Goal: Task Accomplishment & Management: Complete application form

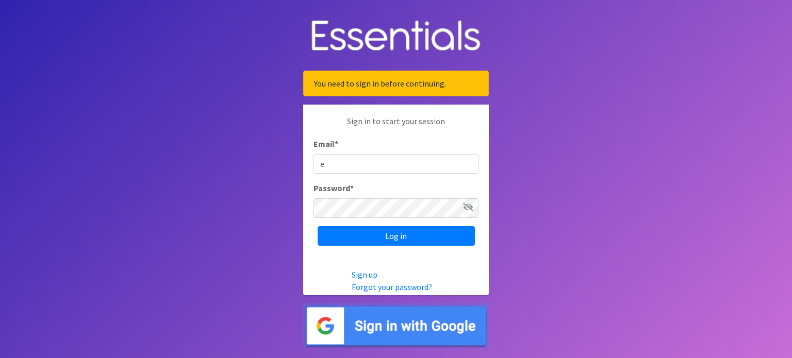
type input "[EMAIL_ADDRESS][DOMAIN_NAME]"
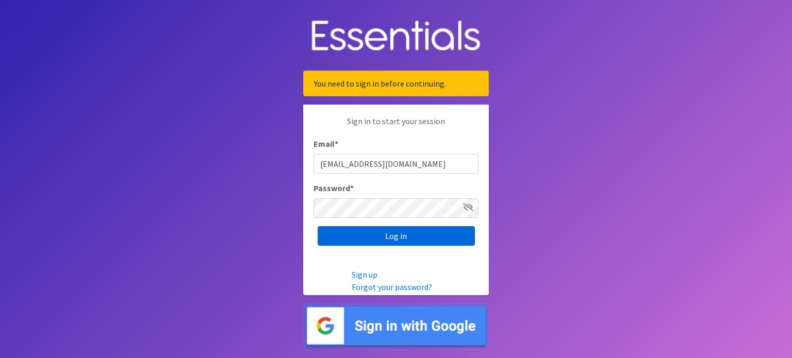
click at [395, 239] on input "Log in" at bounding box center [396, 236] width 157 height 20
click at [396, 233] on input "Log in" at bounding box center [396, 236] width 157 height 20
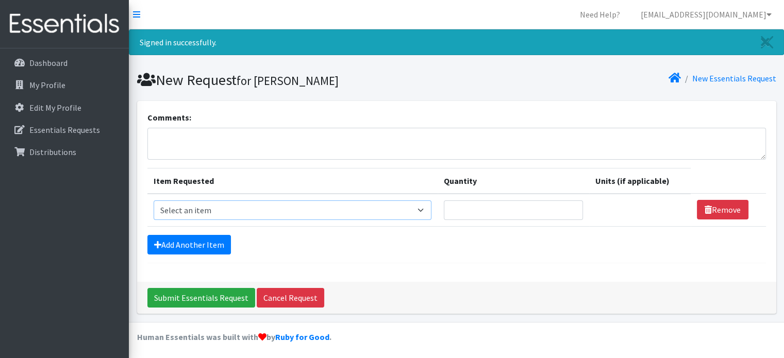
click at [423, 210] on select "Select an item # of Children this order will serve # of Individuals Living in H…" at bounding box center [293, 211] width 278 height 20
select select "13431"
click at [154, 201] on select "Select an item # of Children this order will serve # of Individuals Living in H…" at bounding box center [293, 211] width 278 height 20
click at [484, 214] on input "Quantity" at bounding box center [513, 211] width 139 height 20
type input "450"
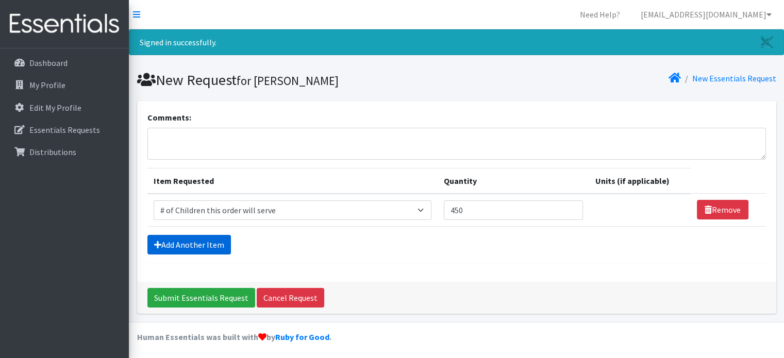
click at [213, 245] on link "Add Another Item" at bounding box center [189, 245] width 84 height 20
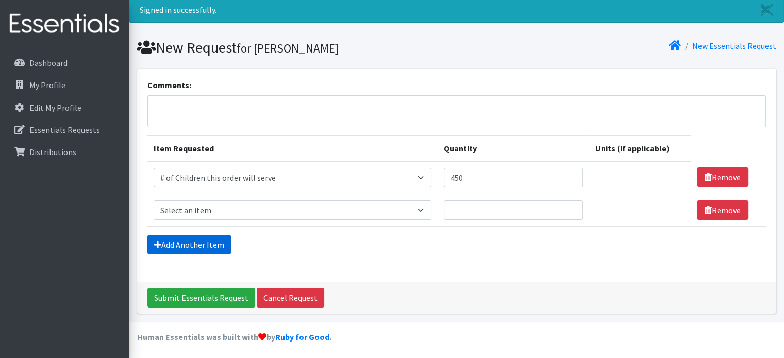
scroll to position [33, 0]
click at [423, 211] on select "Select an item # of Children this order will serve # of Individuals Living in H…" at bounding box center [293, 210] width 278 height 20
select select "6076"
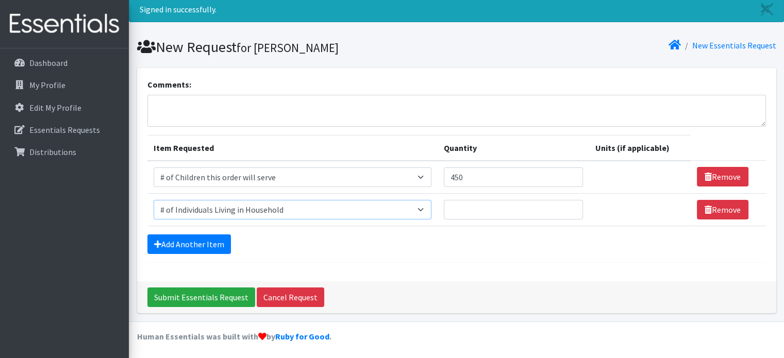
click at [154, 200] on select "Select an item # of Children this order will serve # of Individuals Living in H…" at bounding box center [293, 210] width 278 height 20
click at [459, 206] on input "Quantity" at bounding box center [513, 210] width 139 height 20
type input "1900"
click at [188, 236] on link "Add Another Item" at bounding box center [189, 245] width 84 height 20
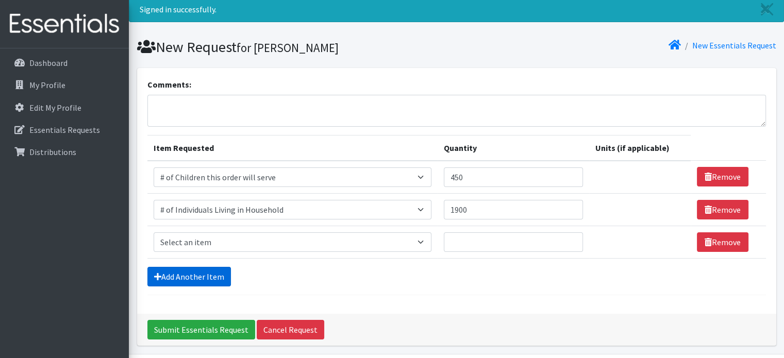
scroll to position [65, 0]
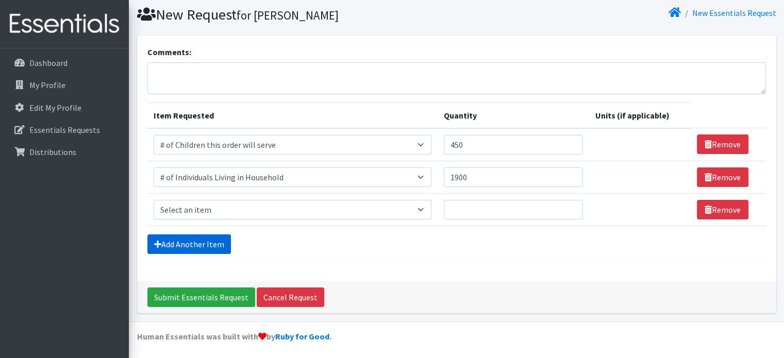
click at [188, 236] on link "Add Another Item" at bounding box center [189, 245] width 84 height 20
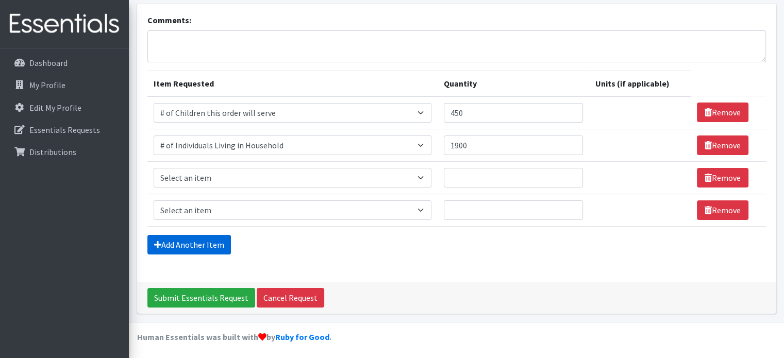
scroll to position [98, 0]
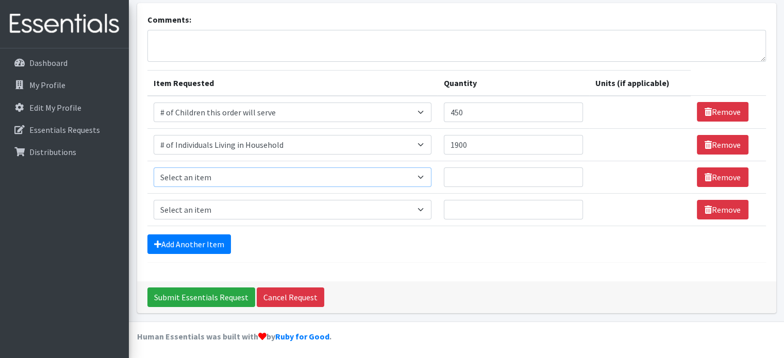
click at [424, 176] on select "Select an item # of Children this order will serve # of Individuals Living in H…" at bounding box center [293, 178] width 278 height 20
select select "293"
click at [154, 168] on select "Select an item # of Children this order will serve # of Individuals Living in H…" at bounding box center [293, 178] width 278 height 20
click at [478, 176] on input "Quantity" at bounding box center [513, 178] width 139 height 20
type input "25"
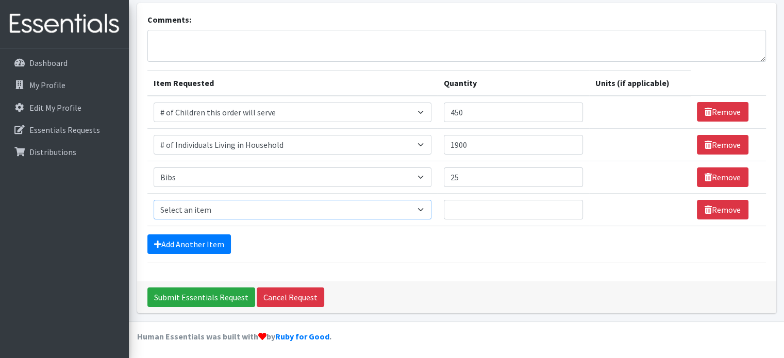
click at [424, 209] on select "Select an item # of Children this order will serve # of Individuals Living in H…" at bounding box center [293, 210] width 278 height 20
select select "1933"
click at [154, 200] on select "Select an item # of Children this order will serve # of Individuals Living in H…" at bounding box center [293, 210] width 278 height 20
click at [343, 88] on th "Item Requested" at bounding box center [292, 83] width 290 height 26
click at [463, 206] on input "Quantity" at bounding box center [513, 210] width 139 height 20
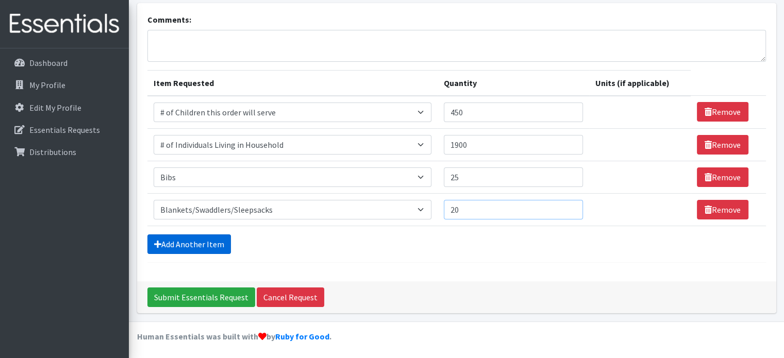
type input "20"
click at [223, 237] on link "Add Another Item" at bounding box center [189, 245] width 84 height 20
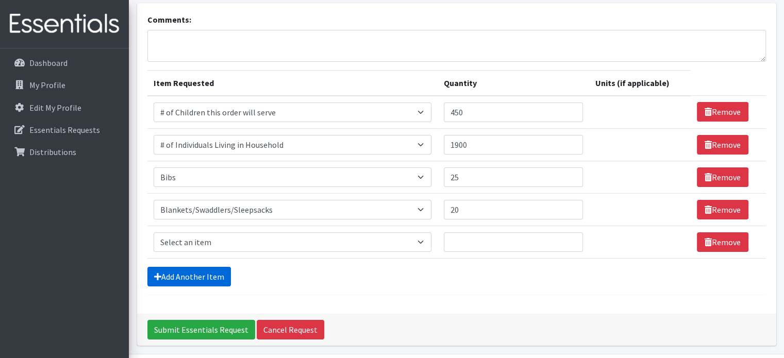
scroll to position [130, 0]
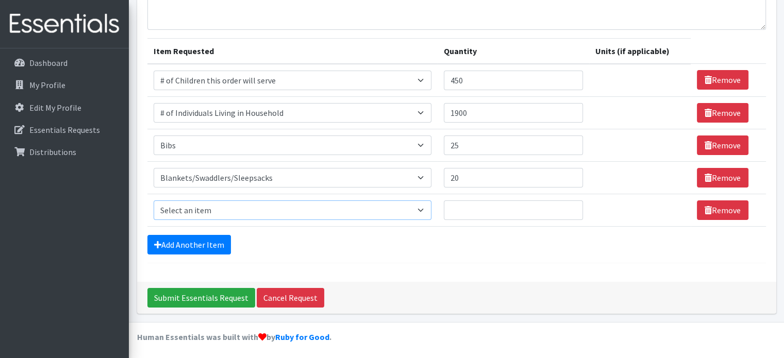
click at [425, 207] on select "Select an item # of Children this order will serve # of Individuals Living in H…" at bounding box center [293, 211] width 278 height 20
select select "7173"
click at [154, 201] on select "Select an item # of Children this order will serve # of Individuals Living in H…" at bounding box center [293, 211] width 278 height 20
click at [464, 215] on input "Quantity" at bounding box center [513, 211] width 139 height 20
type input "1"
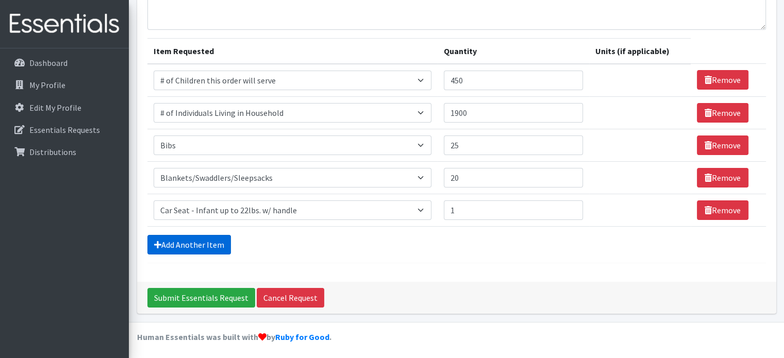
click at [217, 239] on link "Add Another Item" at bounding box center [189, 245] width 84 height 20
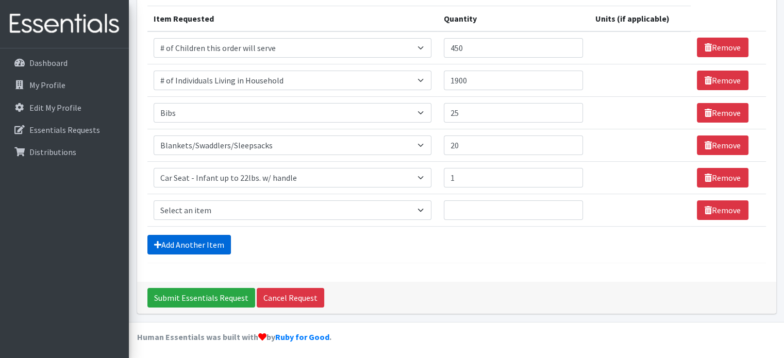
scroll to position [163, 0]
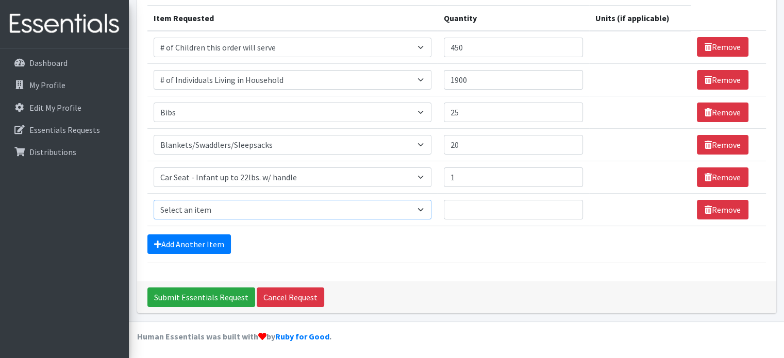
click at [254, 203] on select "Select an item # of Children this order will serve # of Individuals Living in H…" at bounding box center [293, 210] width 278 height 20
select select "11425"
click at [154, 200] on select "Select an item # of Children this order will serve # of Individuals Living in H…" at bounding box center [293, 210] width 278 height 20
click at [465, 206] on input "Quantity" at bounding box center [513, 210] width 139 height 20
type input "1"
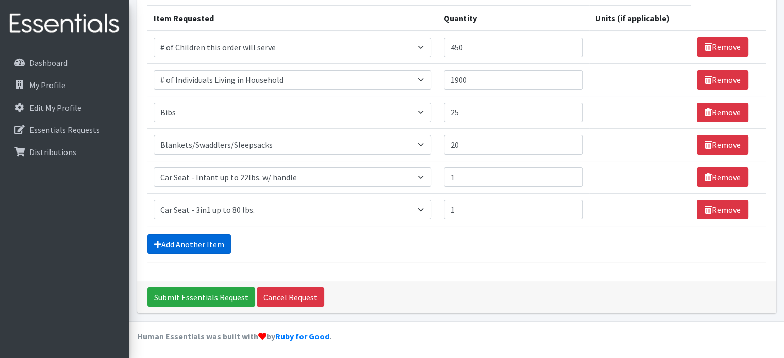
click at [174, 240] on link "Add Another Item" at bounding box center [189, 245] width 84 height 20
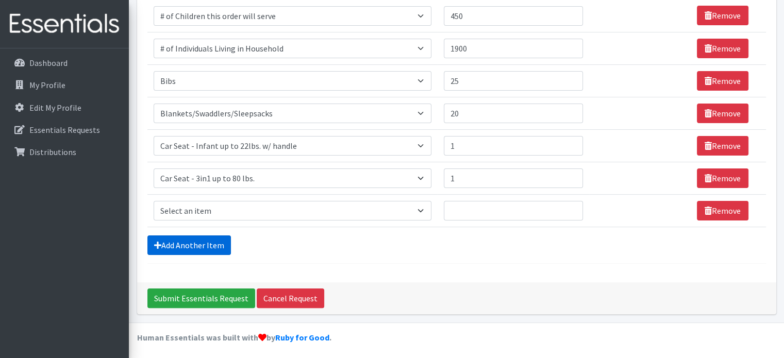
scroll to position [195, 0]
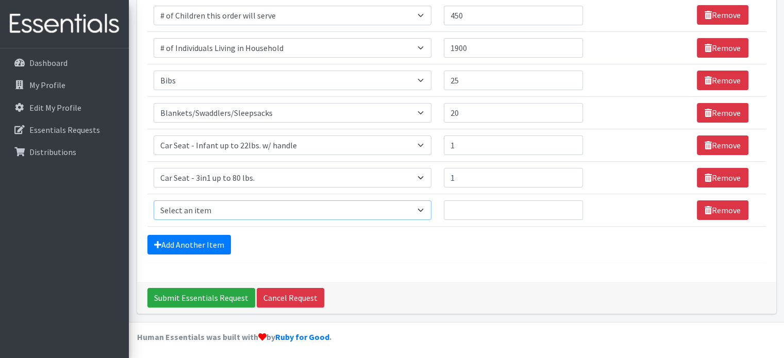
click at [423, 210] on select "Select an item # of Children this order will serve # of Individuals Living in H…" at bounding box center [293, 211] width 278 height 20
select select "5742"
click at [154, 201] on select "Select an item # of Children this order will serve # of Individuals Living in H…" at bounding box center [293, 211] width 278 height 20
click at [490, 208] on input "Quantity" at bounding box center [513, 211] width 139 height 20
type input "5"
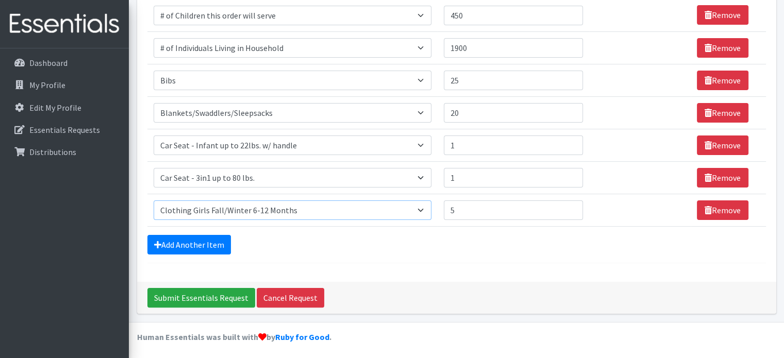
click at [424, 205] on select "Select an item # of Children this order will serve # of Individuals Living in H…" at bounding box center [293, 211] width 278 height 20
click at [211, 242] on link "Add Another Item" at bounding box center [189, 245] width 84 height 20
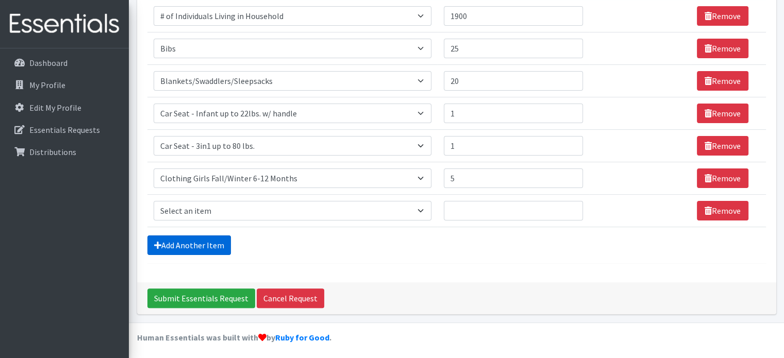
scroll to position [227, 0]
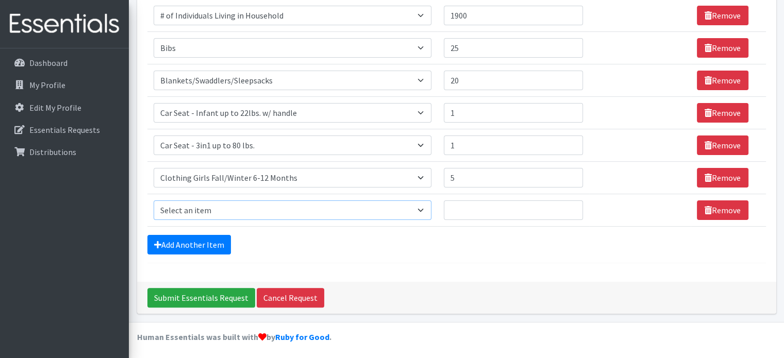
click at [425, 208] on select "Select an item # of Children this order will serve # of Individuals Living in H…" at bounding box center [293, 211] width 278 height 20
select select "1947"
click at [154, 201] on select "Select an item # of Children this order will serve # of Individuals Living in H…" at bounding box center [293, 211] width 278 height 20
click at [465, 210] on input "Quantity" at bounding box center [513, 211] width 139 height 20
type input "25"
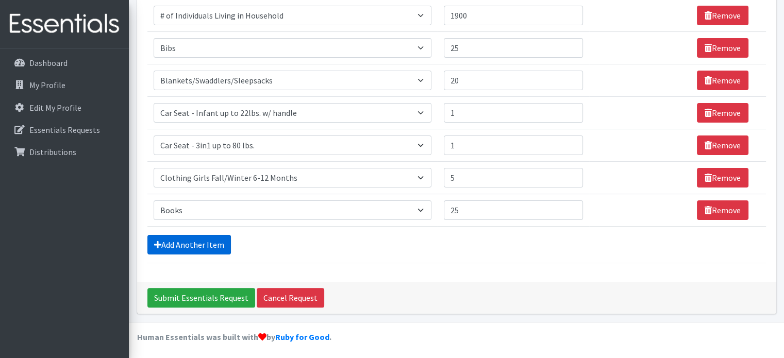
click at [211, 240] on link "Add Another Item" at bounding box center [189, 245] width 84 height 20
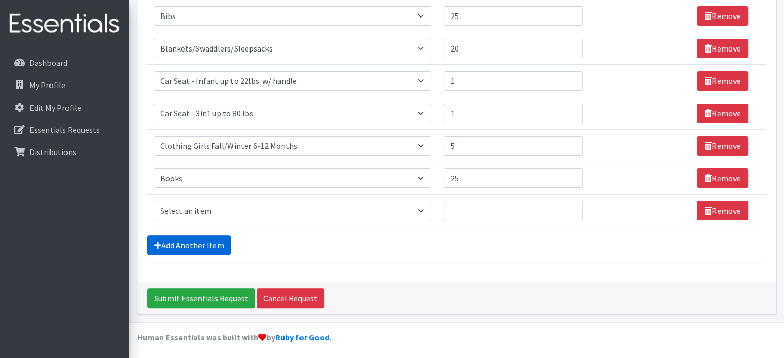
scroll to position [260, 0]
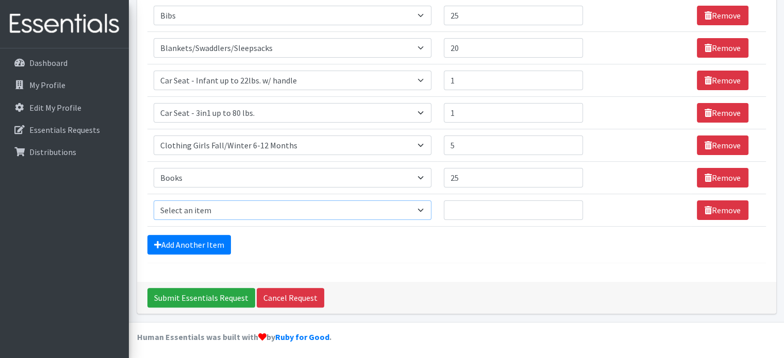
click at [423, 211] on select "Select an item # of Children this order will serve # of Individuals Living in H…" at bounding box center [293, 211] width 278 height 20
select select "1974"
click at [154, 201] on select "Select an item # of Children this order will serve # of Individuals Living in H…" at bounding box center [293, 211] width 278 height 20
click at [474, 208] on input "Quantity" at bounding box center [513, 211] width 139 height 20
type input "15"
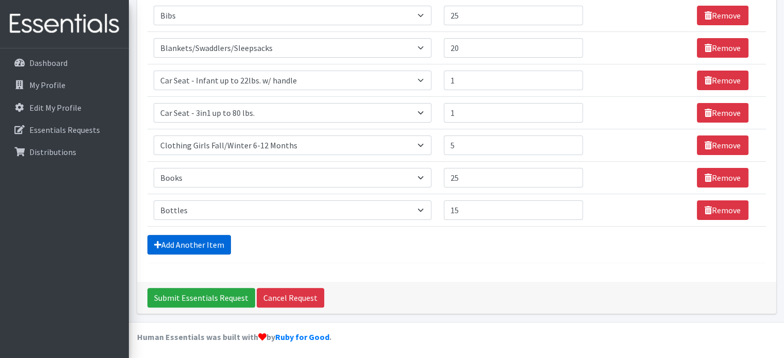
click at [168, 245] on link "Add Another Item" at bounding box center [189, 245] width 84 height 20
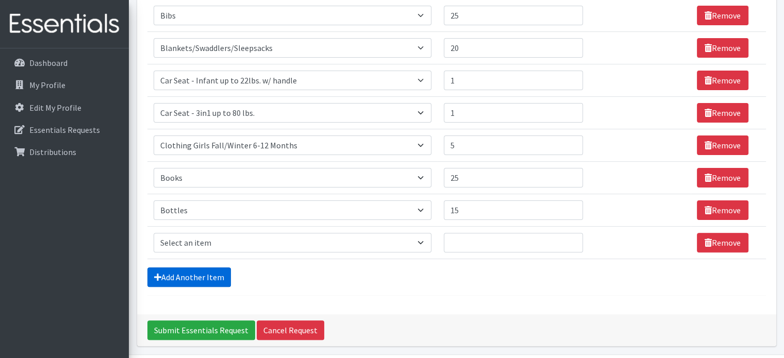
scroll to position [292, 0]
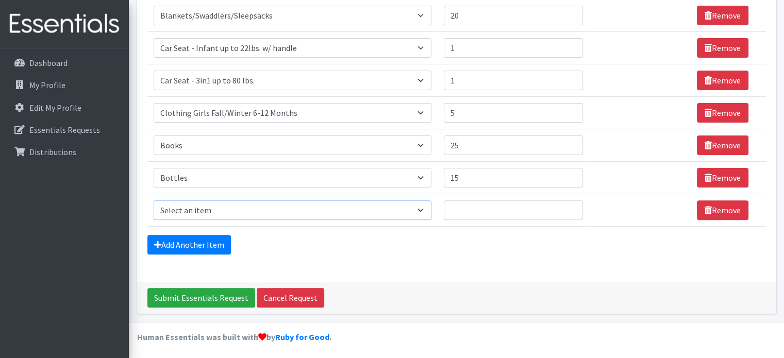
click at [423, 208] on select "Select an item # of Children this order will serve # of Individuals Living in H…" at bounding box center [293, 211] width 278 height 20
select select "5728"
click at [154, 201] on select "Select an item # of Children this order will serve # of Individuals Living in H…" at bounding box center [293, 211] width 278 height 20
click at [468, 212] on input "Quantity" at bounding box center [513, 211] width 139 height 20
type input "5"
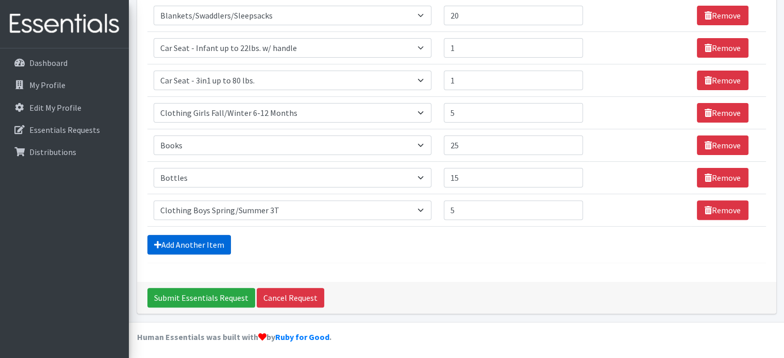
click at [181, 245] on link "Add Another Item" at bounding box center [189, 245] width 84 height 20
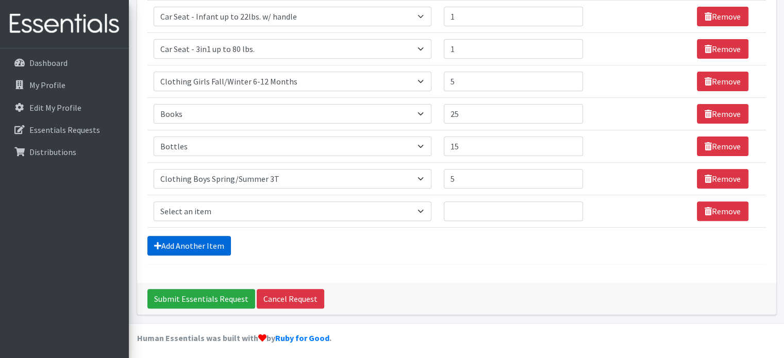
scroll to position [324, 0]
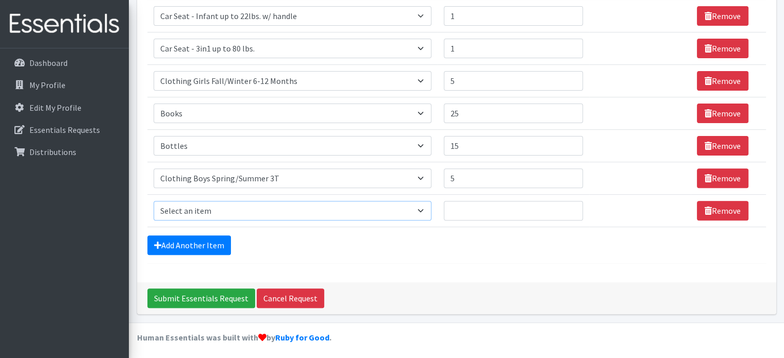
click at [426, 205] on select "Select an item # of Children this order will serve # of Individuals Living in H…" at bounding box center [293, 211] width 278 height 20
select select "5726"
click at [154, 201] on select "Select an item # of Children this order will serve # of Individuals Living in H…" at bounding box center [293, 211] width 278 height 20
click at [463, 207] on input "Quantity" at bounding box center [513, 211] width 139 height 20
type input "5"
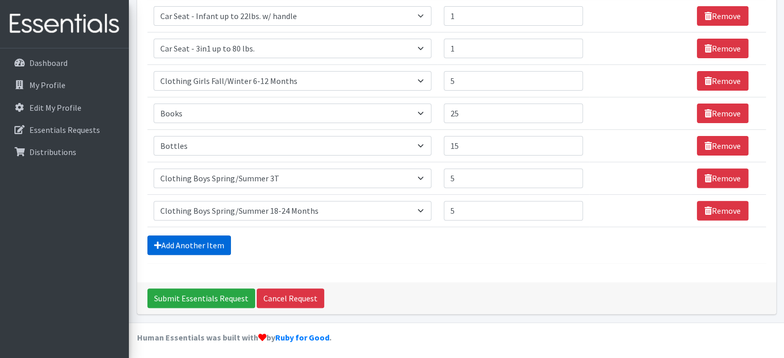
click at [188, 240] on link "Add Another Item" at bounding box center [189, 246] width 84 height 20
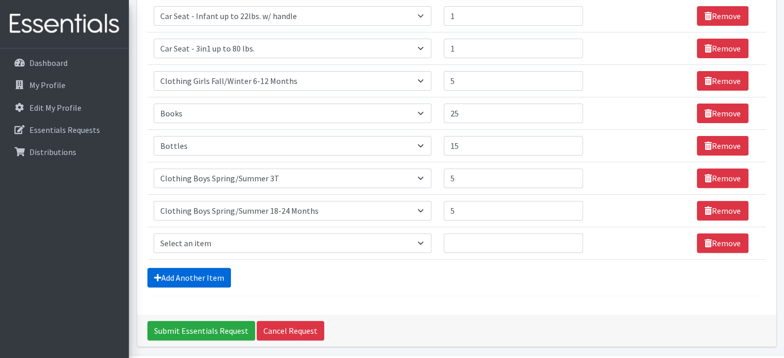
scroll to position [357, 0]
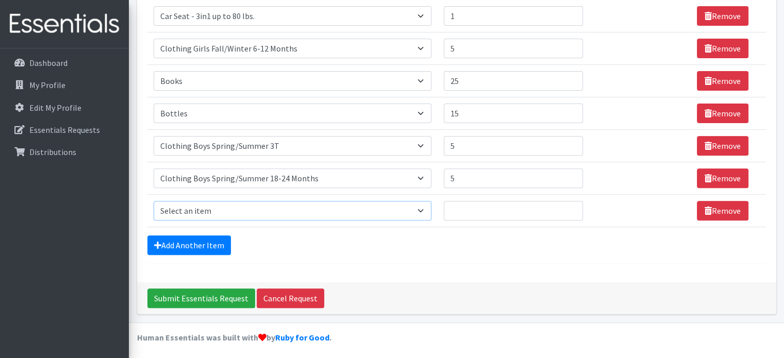
click at [425, 210] on select "Select an item # of Children this order will serve # of Individuals Living in H…" at bounding box center [293, 211] width 278 height 20
select select "5767"
click at [154, 201] on select "Select an item # of Children this order will serve # of Individuals Living in H…" at bounding box center [293, 211] width 278 height 20
click at [468, 206] on input "Quantity" at bounding box center [513, 211] width 139 height 20
type input "5"
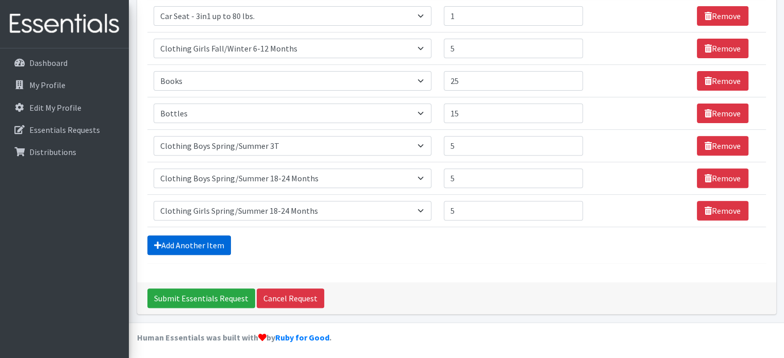
click at [221, 242] on link "Add Another Item" at bounding box center [189, 246] width 84 height 20
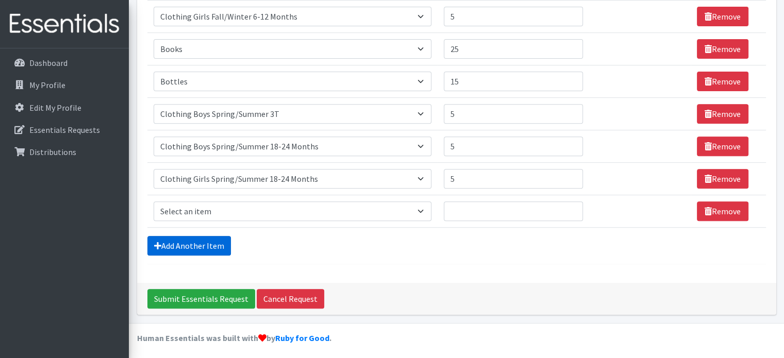
scroll to position [389, 0]
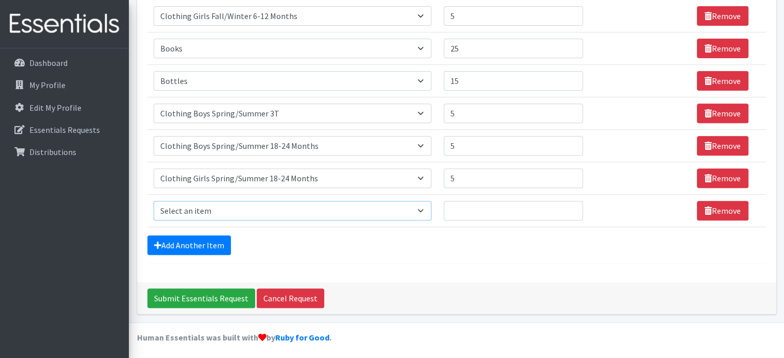
click at [426, 212] on select "Select an item # of Children this order will serve # of Individuals Living in H…" at bounding box center [293, 211] width 278 height 20
select select "6668"
click at [154, 201] on select "Select an item # of Children this order will serve # of Individuals Living in H…" at bounding box center [293, 211] width 278 height 20
click at [469, 214] on input "Quantity" at bounding box center [513, 211] width 139 height 20
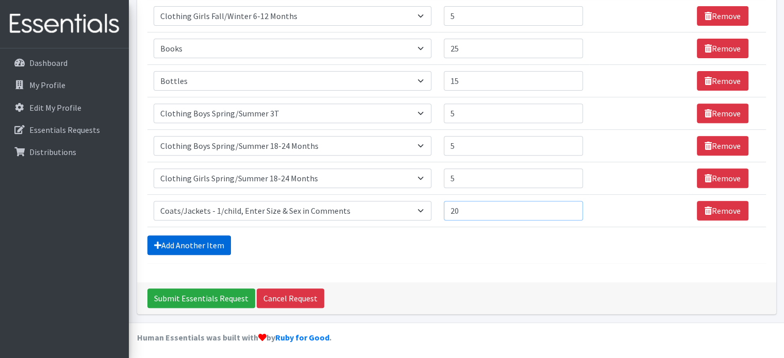
type input "20"
click at [199, 239] on link "Add Another Item" at bounding box center [189, 246] width 84 height 20
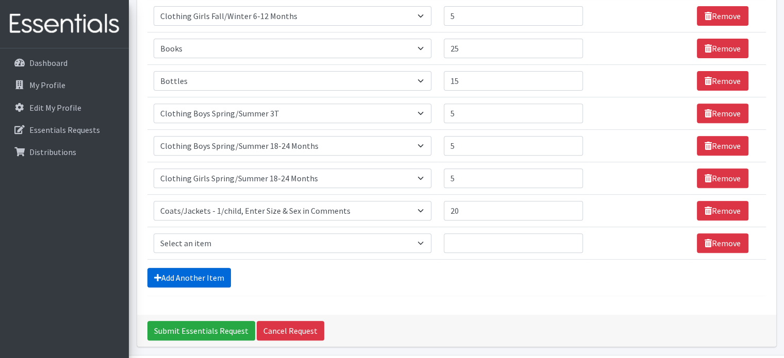
scroll to position [422, 0]
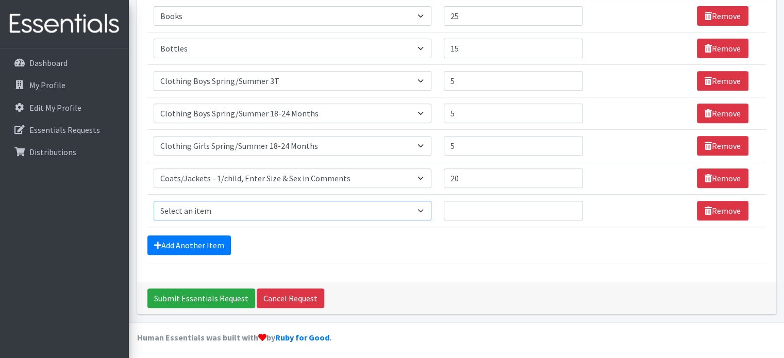
click at [423, 208] on select "Select an item # of Children this order will serve # of Individuals Living in H…" at bounding box center [293, 211] width 278 height 20
select select "15477"
click at [154, 201] on select "Select an item # of Children this order will serve # of Individuals Living in H…" at bounding box center [293, 211] width 278 height 20
click at [458, 205] on input "Quantity" at bounding box center [507, 211] width 137 height 20
type input "5"
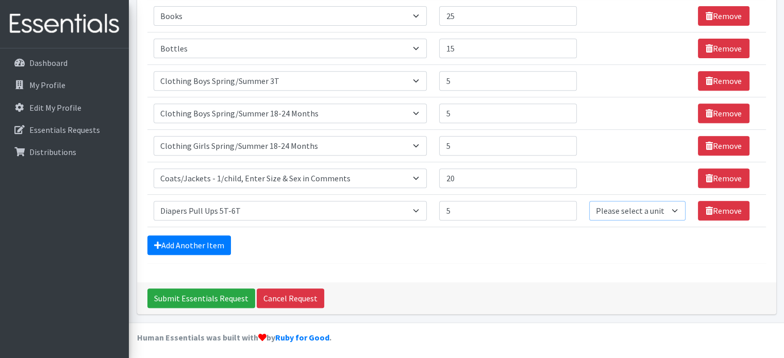
click at [670, 208] on select "Please select a unit units Packs" at bounding box center [637, 211] width 97 height 20
select select "Pack"
click at [589, 201] on select "Please select a unit units Packs" at bounding box center [637, 211] width 97 height 20
click at [223, 238] on link "Add Another Item" at bounding box center [189, 246] width 84 height 20
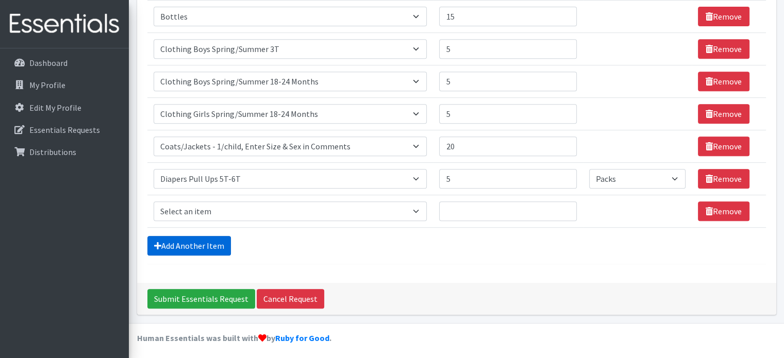
scroll to position [454, 0]
click at [421, 209] on select "Select an item # of Children this order will serve # of Individuals Living in H…" at bounding box center [291, 212] width 274 height 20
click at [394, 202] on select "Select an item # of Children this order will serve # of Individuals Living in H…" at bounding box center [291, 212] width 274 height 20
select select "1973"
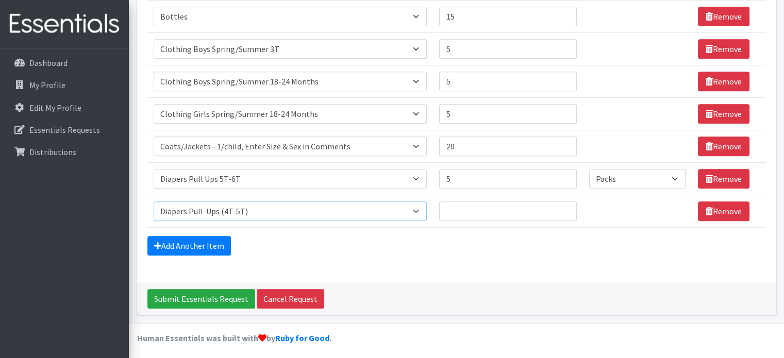
click at [154, 202] on select "Select an item # of Children this order will serve # of Individuals Living in H…" at bounding box center [291, 212] width 274 height 20
click at [451, 208] on input "Quantity" at bounding box center [507, 212] width 137 height 20
type input "5"
click at [187, 243] on link "Add Another Item" at bounding box center [189, 246] width 84 height 20
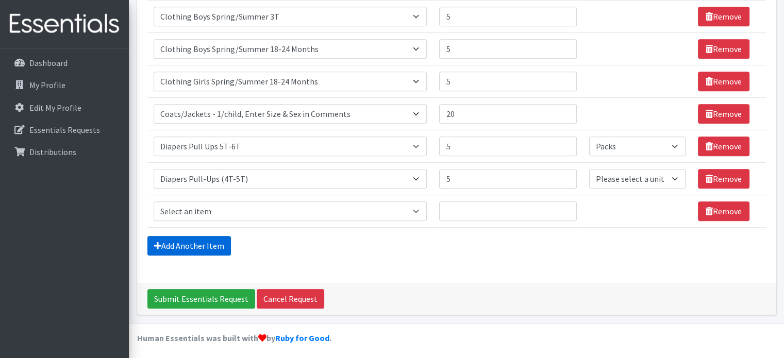
scroll to position [487, 0]
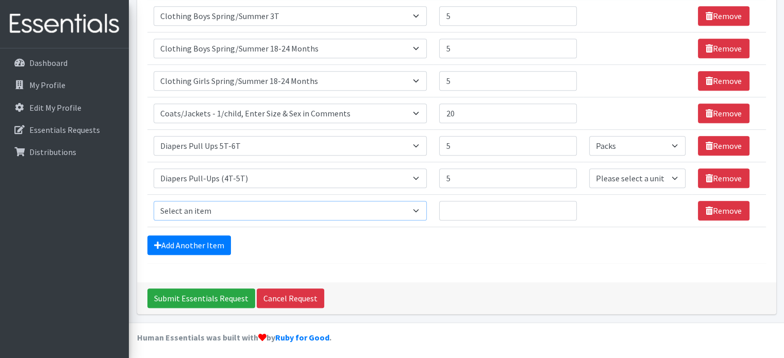
click at [419, 206] on select "Select an item # of Children this order will serve # of Individuals Living in H…" at bounding box center [291, 211] width 274 height 20
click at [154, 201] on select "Select an item # of Children this order will serve # of Individuals Living in H…" at bounding box center [291, 211] width 274 height 20
click at [421, 206] on select "Select an item # of Children this order will serve # of Individuals Living in H…" at bounding box center [291, 211] width 274 height 20
select select "1972"
click at [154, 201] on select "Select an item # of Children this order will serve # of Individuals Living in H…" at bounding box center [291, 211] width 274 height 20
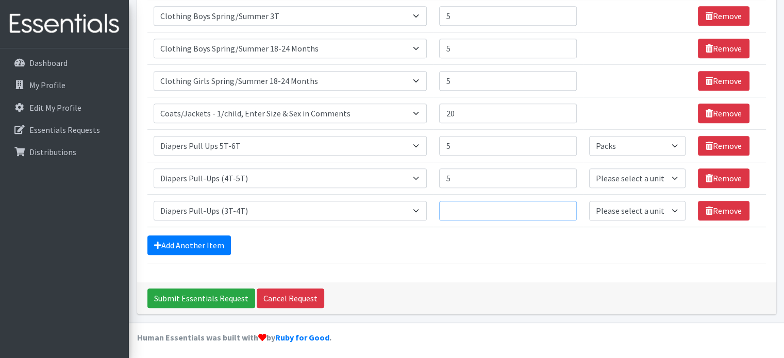
click at [464, 201] on input "Quantity" at bounding box center [507, 211] width 137 height 20
type input "5"
click at [670, 175] on select "Please select a unit units Packs" at bounding box center [637, 179] width 97 height 20
select select "Pack"
click at [589, 169] on select "Please select a unit units Packs" at bounding box center [637, 179] width 97 height 20
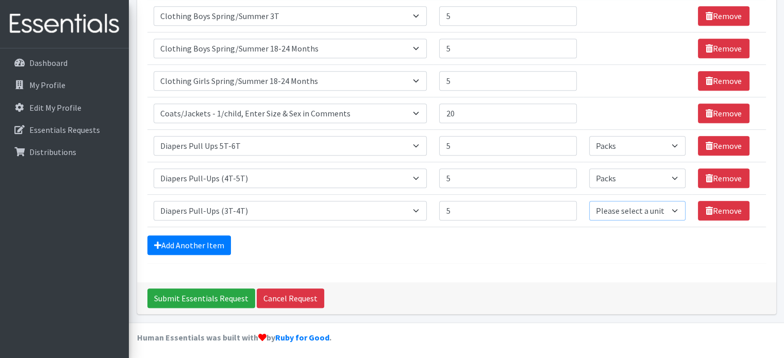
click at [669, 209] on select "Please select a unit units Packs" at bounding box center [637, 211] width 97 height 20
select select "Pack"
click at [589, 201] on select "Please select a unit units Packs" at bounding box center [637, 211] width 97 height 20
click at [215, 236] on link "Add Another Item" at bounding box center [189, 246] width 84 height 20
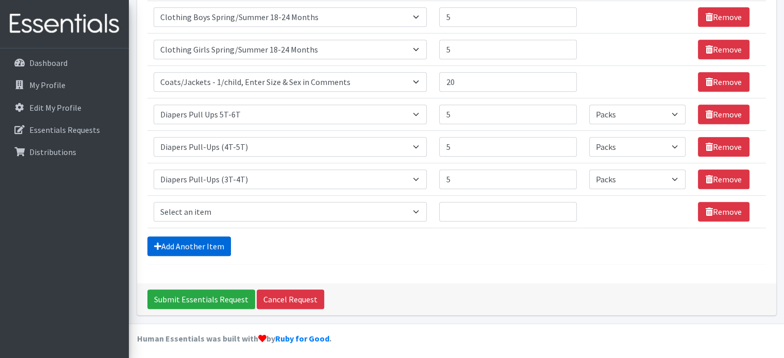
scroll to position [519, 0]
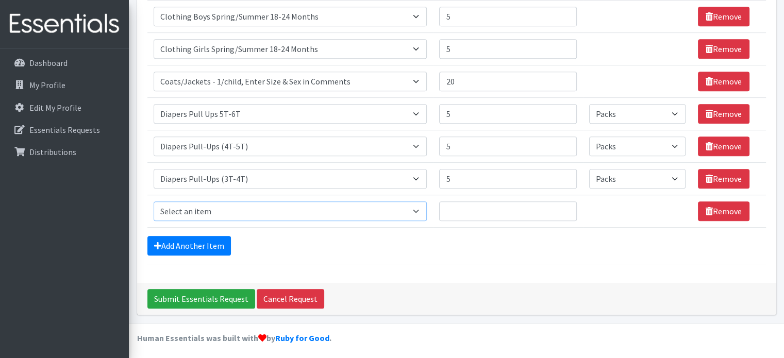
click at [417, 206] on select "Select an item # of Children this order will serve # of Individuals Living in H…" at bounding box center [291, 212] width 274 height 20
select select "2005"
click at [154, 202] on select "Select an item # of Children this order will serve # of Individuals Living in H…" at bounding box center [291, 212] width 274 height 20
click at [468, 206] on input "Quantity" at bounding box center [507, 212] width 137 height 20
type input "20"
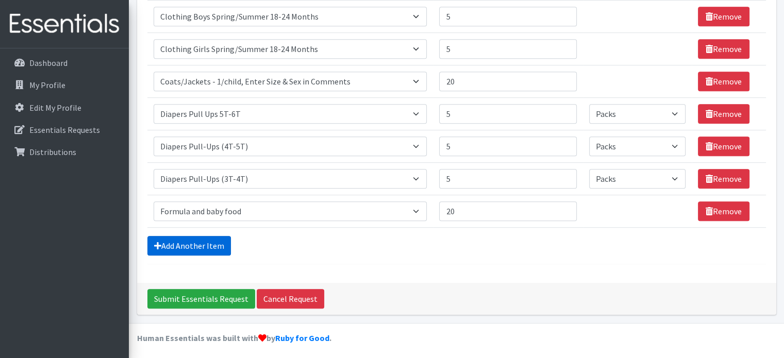
click at [213, 241] on link "Add Another Item" at bounding box center [189, 246] width 84 height 20
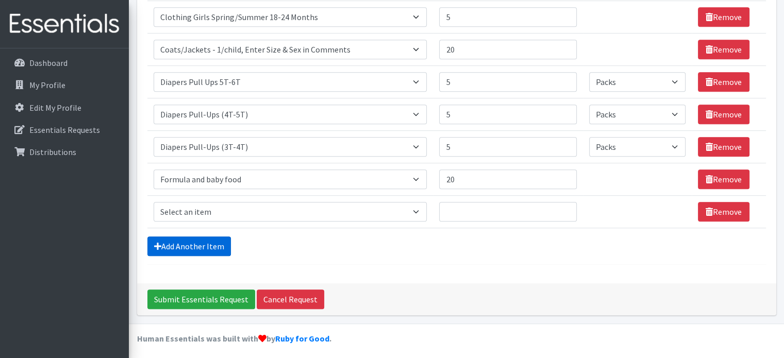
scroll to position [551, 0]
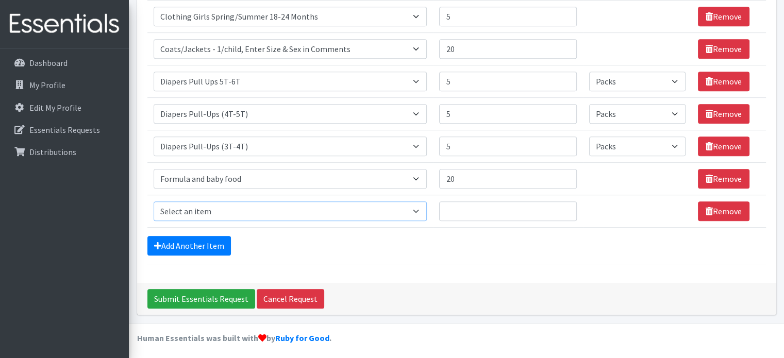
click at [421, 210] on select "Select an item # of Children this order will serve # of Individuals Living in H…" at bounding box center [291, 212] width 274 height 20
select select "1966"
click at [154, 202] on select "Select an item # of Children this order will serve # of Individuals Living in H…" at bounding box center [291, 212] width 274 height 20
click at [483, 213] on input "Quantity" at bounding box center [507, 212] width 137 height 20
type input "4"
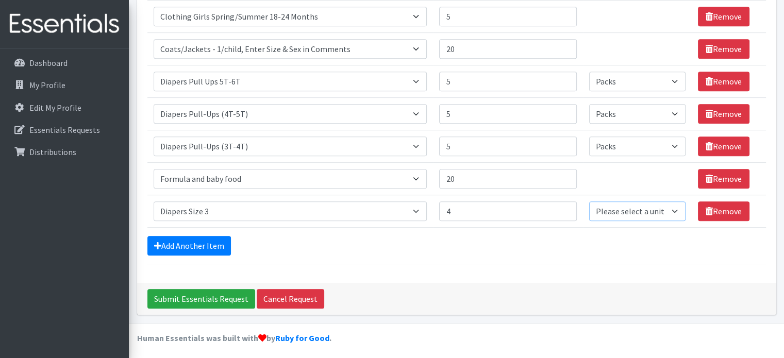
click at [671, 207] on select "Please select a unit units Packs" at bounding box center [637, 212] width 97 height 20
select select "Pack"
click at [589, 202] on select "Please select a unit units Packs" at bounding box center [637, 212] width 97 height 20
click at [196, 240] on link "Add Another Item" at bounding box center [189, 246] width 84 height 20
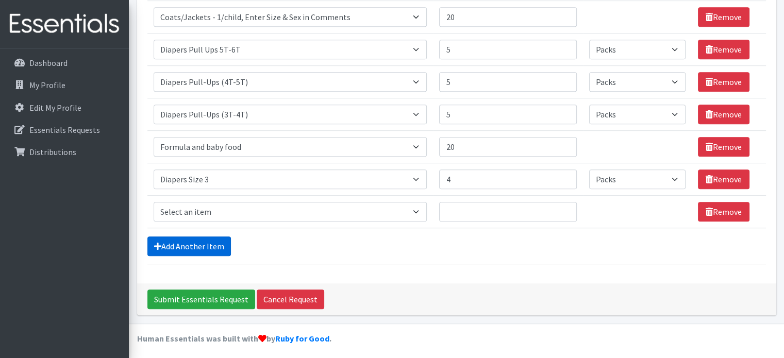
scroll to position [584, 0]
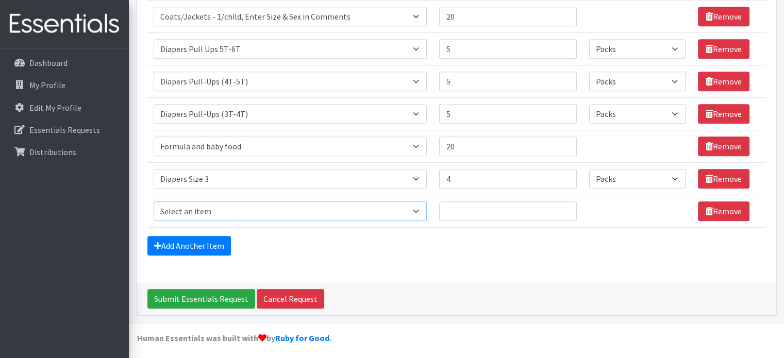
click at [420, 209] on select "Select an item # of Children this order will serve # of Individuals Living in H…" at bounding box center [291, 212] width 274 height 20
select select "1967"
click at [154, 202] on select "Select an item # of Children this order will serve # of Individuals Living in H…" at bounding box center [291, 212] width 274 height 20
click at [451, 209] on input "Quantity" at bounding box center [507, 212] width 137 height 20
type input "4"
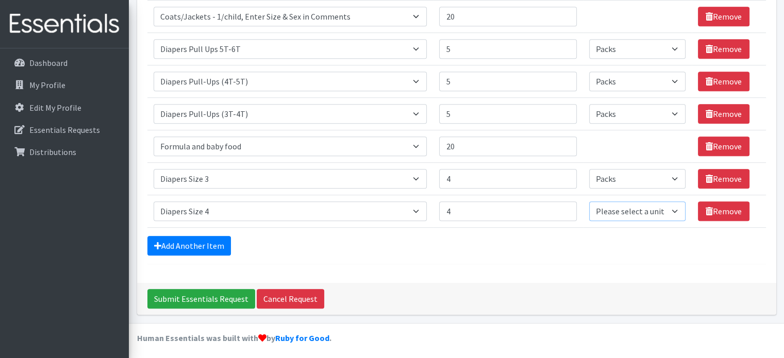
click at [674, 205] on select "Please select a unit units Packs" at bounding box center [637, 212] width 97 height 20
select select "Pack"
click at [589, 202] on select "Please select a unit units Packs" at bounding box center [637, 212] width 97 height 20
click at [199, 240] on link "Add Another Item" at bounding box center [189, 246] width 84 height 20
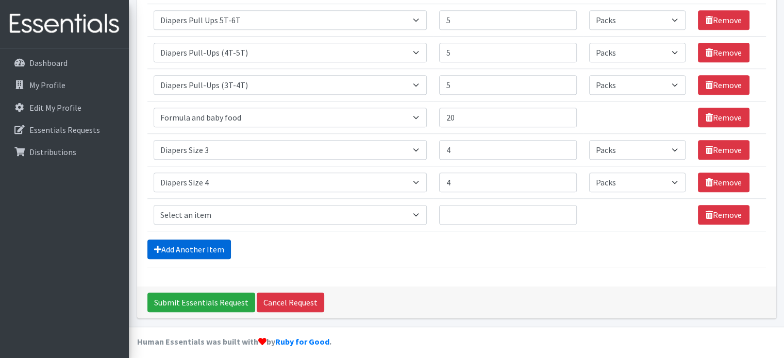
scroll to position [616, 0]
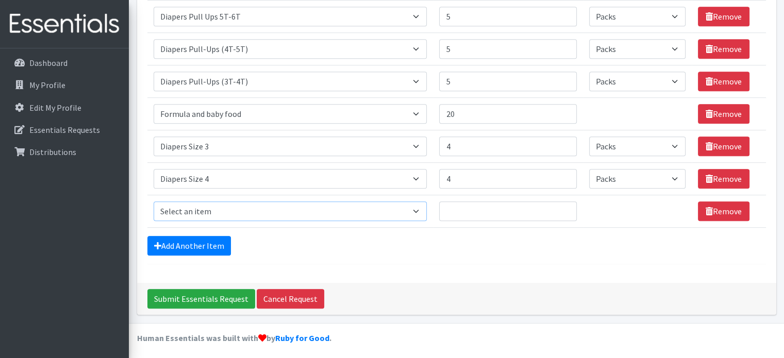
click at [415, 208] on select "Select an item # of Children this order will serve # of Individuals Living in H…" at bounding box center [291, 212] width 274 height 20
select select "1968"
click at [154, 202] on select "Select an item # of Children this order will serve # of Individuals Living in H…" at bounding box center [291, 212] width 274 height 20
click at [455, 208] on input "Quantity" at bounding box center [507, 212] width 137 height 20
type input "5"
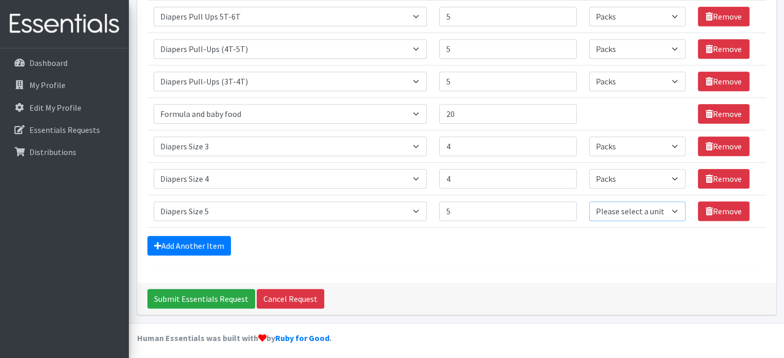
click at [672, 211] on select "Please select a unit units Packs" at bounding box center [637, 212] width 97 height 20
select select "Pack"
click at [589, 202] on select "Please select a unit units Packs" at bounding box center [637, 212] width 97 height 20
click at [207, 237] on link "Add Another Item" at bounding box center [189, 246] width 84 height 20
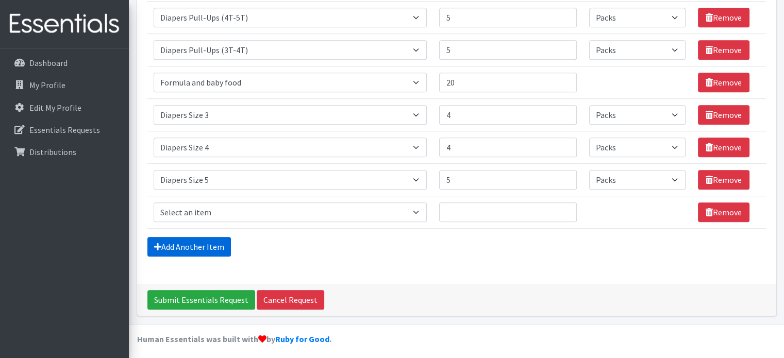
scroll to position [648, 0]
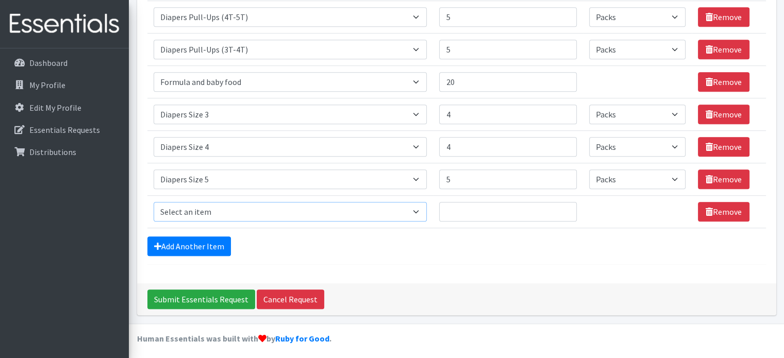
click at [419, 208] on select "Select an item # of Children this order will serve # of Individuals Living in H…" at bounding box center [291, 212] width 274 height 20
select select "1970"
click at [154, 202] on select "Select an item # of Children this order will serve # of Individuals Living in H…" at bounding box center [291, 212] width 274 height 20
click at [450, 209] on input "Quantity" at bounding box center [507, 212] width 137 height 20
type input "2"
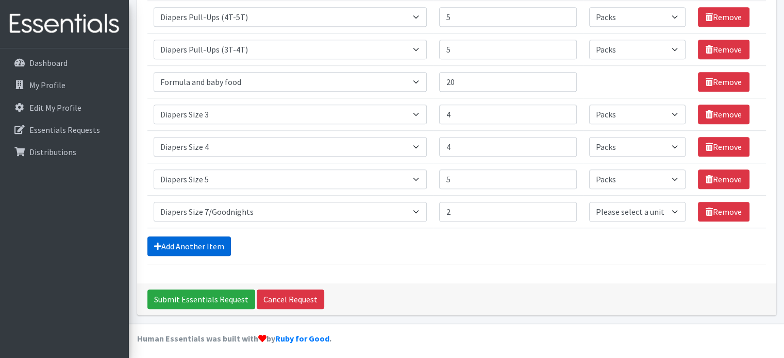
click at [194, 247] on link "Add Another Item" at bounding box center [189, 247] width 84 height 20
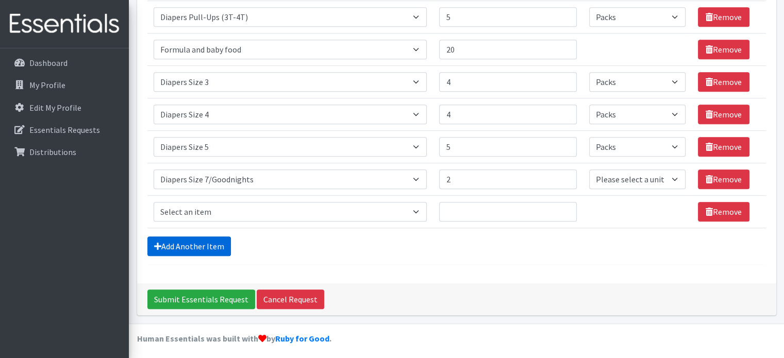
scroll to position [680, 0]
click at [420, 210] on select "Select an item # of Children this order will serve # of Individuals Living in H…" at bounding box center [291, 212] width 274 height 20
select select "1969"
click at [154, 202] on select "Select an item # of Children this order will serve # of Individuals Living in H…" at bounding box center [291, 212] width 274 height 20
click at [464, 204] on input "Quantity" at bounding box center [507, 212] width 137 height 20
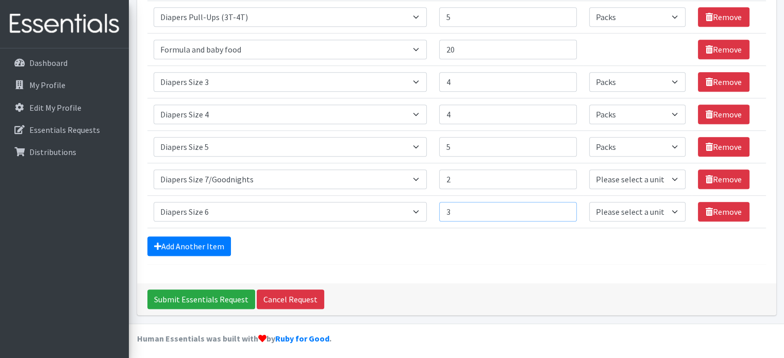
type input "3"
click at [670, 174] on select "Please select a unit units Packs" at bounding box center [637, 180] width 97 height 20
select select "Pack"
click at [589, 170] on select "Please select a unit units Packs" at bounding box center [637, 180] width 97 height 20
click at [668, 210] on select "Please select a unit units Packs" at bounding box center [637, 212] width 97 height 20
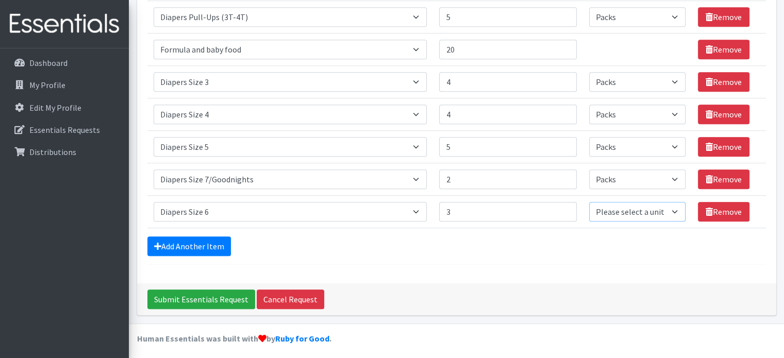
select select "Pack"
click at [589, 202] on select "Please select a unit units Packs" at bounding box center [637, 212] width 97 height 20
click at [218, 239] on link "Add Another Item" at bounding box center [189, 247] width 84 height 20
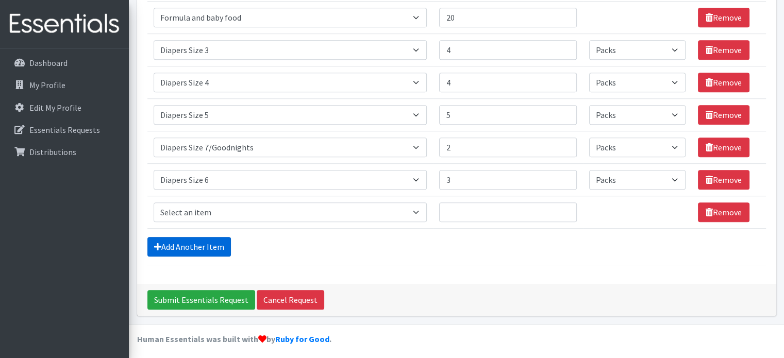
scroll to position [713, 0]
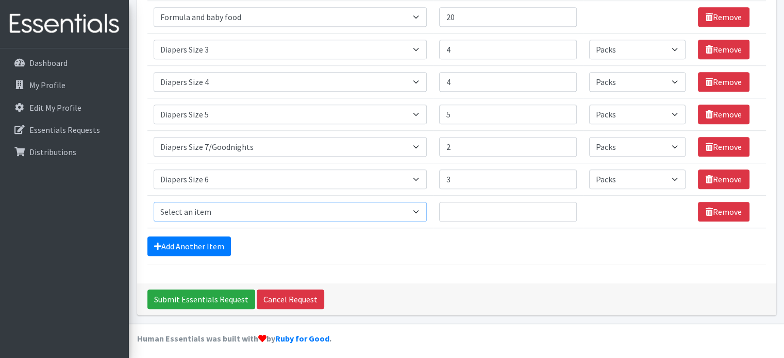
click at [421, 209] on select "Select an item # of Children this order will serve # of Individuals Living in H…" at bounding box center [291, 212] width 274 height 20
click at [154, 202] on select "Select an item # of Children this order will serve # of Individuals Living in H…" at bounding box center [291, 212] width 274 height 20
click at [422, 204] on select "Select an item # of Children this order will serve # of Individuals Living in H…" at bounding box center [291, 212] width 274 height 20
click at [420, 210] on select "Select an item # of Children this order will serve # of Individuals Living in H…" at bounding box center [291, 212] width 274 height 20
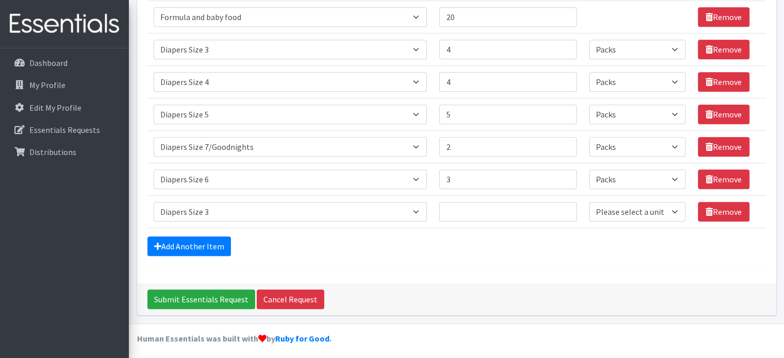
click at [437, 239] on div "Add Another Item" at bounding box center [456, 247] width 619 height 20
click at [419, 208] on select "Select an item # of Children this order will serve # of Individuals Living in H…" at bounding box center [291, 212] width 274 height 20
select select "5659"
click at [154, 202] on select "Select an item # of Children this order will serve # of Individuals Living in H…" at bounding box center [291, 212] width 274 height 20
click at [456, 209] on input "Quantity" at bounding box center [507, 212] width 137 height 20
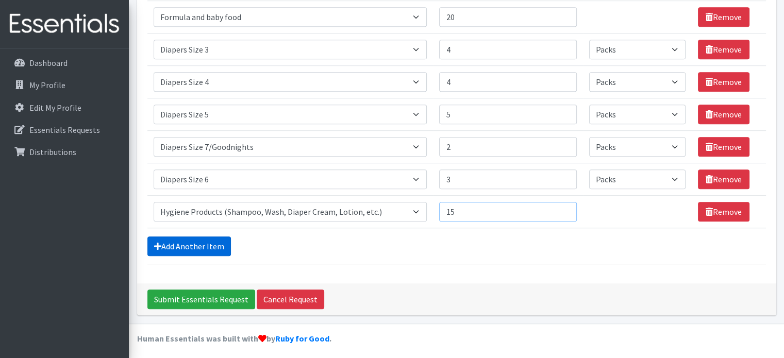
type input "15"
click at [180, 245] on link "Add Another Item" at bounding box center [189, 247] width 84 height 20
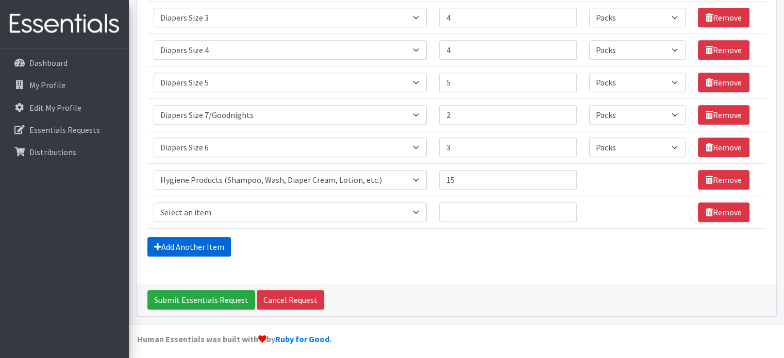
scroll to position [745, 0]
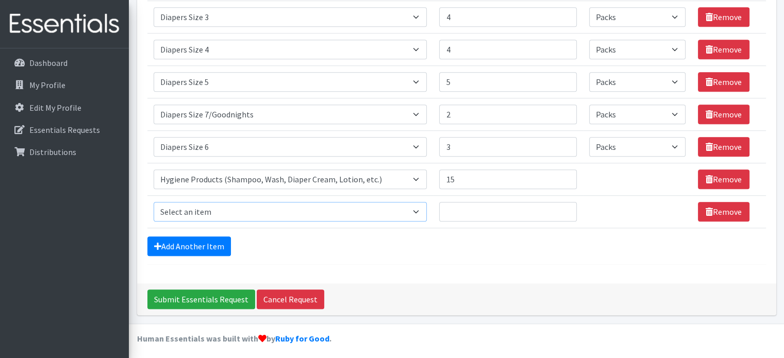
click at [416, 208] on select "Select an item # of Children this order will serve # of Individuals Living in H…" at bounding box center [291, 212] width 274 height 20
click at [410, 214] on select "Select an item # of Children this order will serve # of Individuals Living in H…" at bounding box center [291, 212] width 274 height 20
select select "302"
click at [154, 202] on select "Select an item # of Children this order will serve # of Individuals Living in H…" at bounding box center [291, 212] width 274 height 20
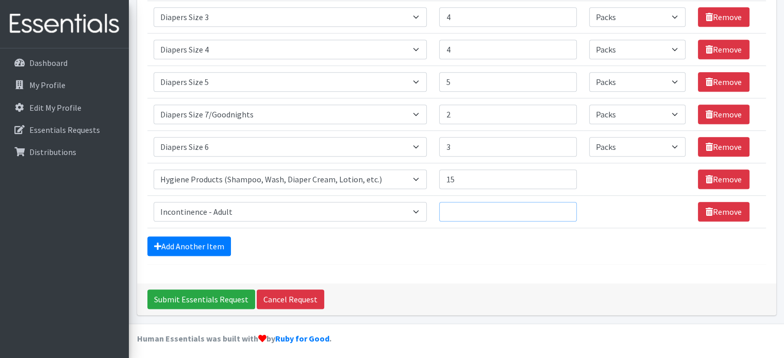
click at [469, 212] on input "Quantity" at bounding box center [507, 212] width 137 height 20
type input "15"
click at [211, 243] on link "Add Another Item" at bounding box center [189, 247] width 84 height 20
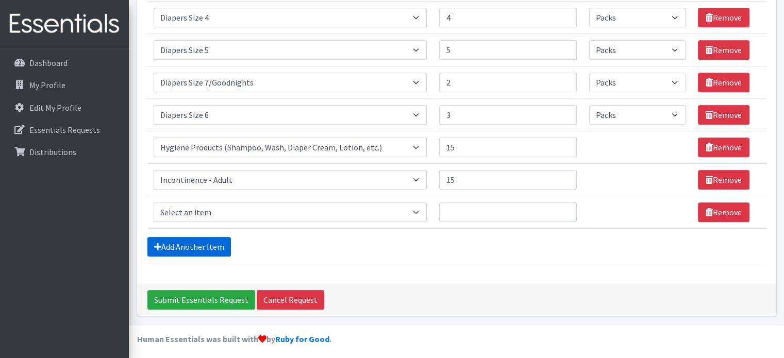
scroll to position [777, 0]
click at [421, 210] on select "Select an item # of Children this order will serve # of Individuals Living in H…" at bounding box center [291, 213] width 274 height 20
select select "1981"
click at [154, 203] on select "Select an item # of Children this order will serve # of Individuals Living in H…" at bounding box center [291, 213] width 274 height 20
click at [460, 210] on input "Quantity" at bounding box center [507, 213] width 137 height 20
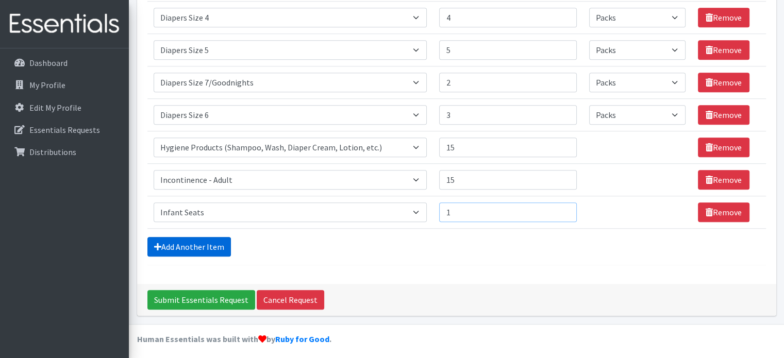
type input "1"
click at [188, 243] on link "Add Another Item" at bounding box center [189, 247] width 84 height 20
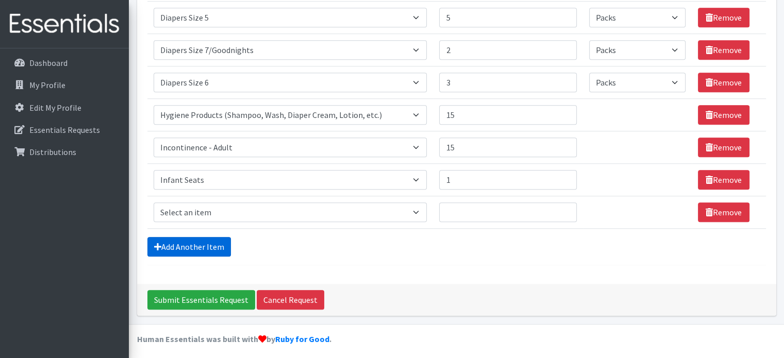
scroll to position [810, 0]
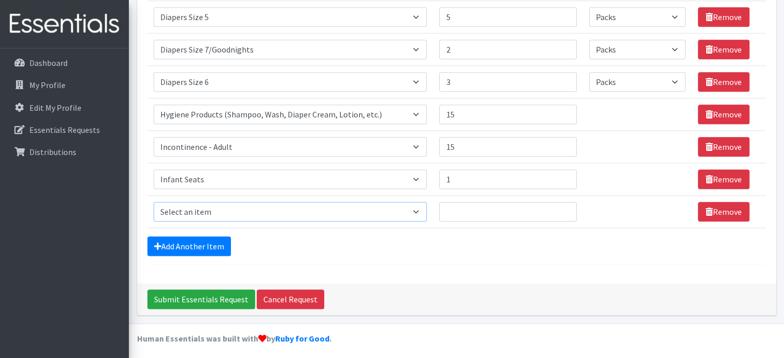
click at [421, 206] on select "Select an item # of Children this order will serve # of Individuals Living in H…" at bounding box center [291, 212] width 274 height 20
select select "5774"
click at [154, 202] on select "Select an item # of Children this order will serve # of Individuals Living in H…" at bounding box center [291, 212] width 274 height 20
click at [479, 212] on input "Quantity" at bounding box center [507, 212] width 137 height 20
type input "5"
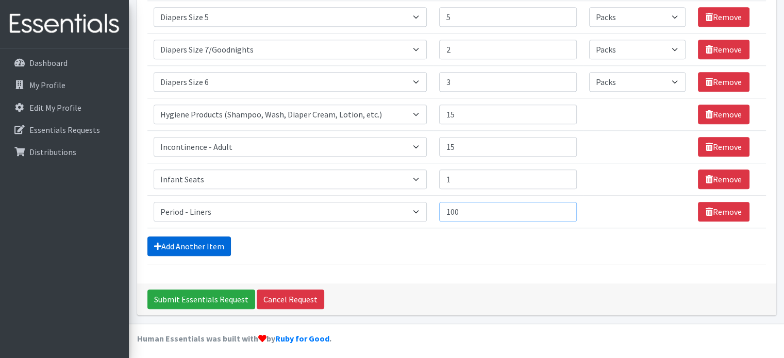
type input "100"
click at [220, 239] on link "Add Another Item" at bounding box center [189, 247] width 84 height 20
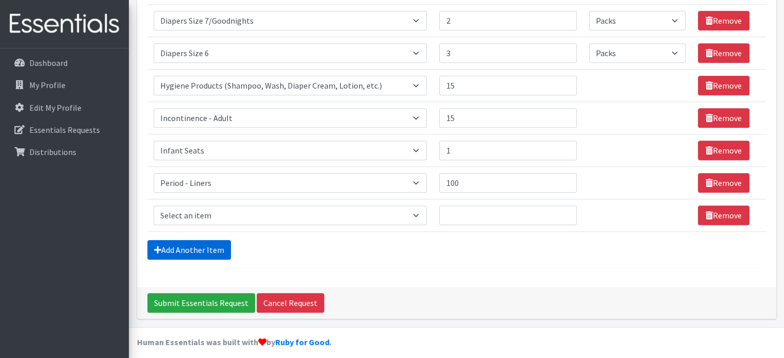
scroll to position [842, 0]
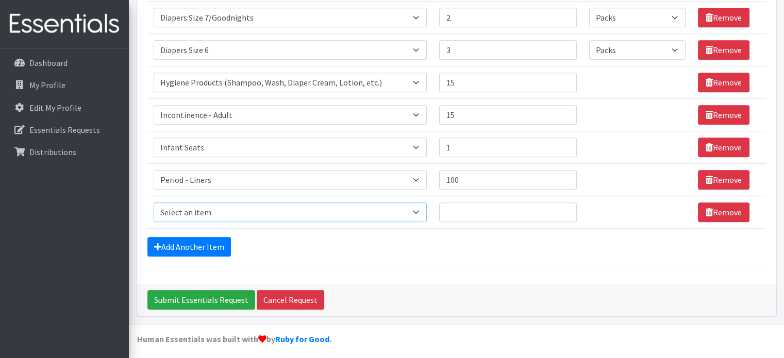
click at [420, 207] on select "Select an item # of Children this order will serve # of Individuals Living in H…" at bounding box center [291, 213] width 274 height 20
select select "1975"
click at [154, 203] on select "Select an item # of Children this order will serve # of Individuals Living in H…" at bounding box center [291, 213] width 274 height 20
click at [464, 203] on input "Quantity" at bounding box center [507, 213] width 137 height 20
type input "15"
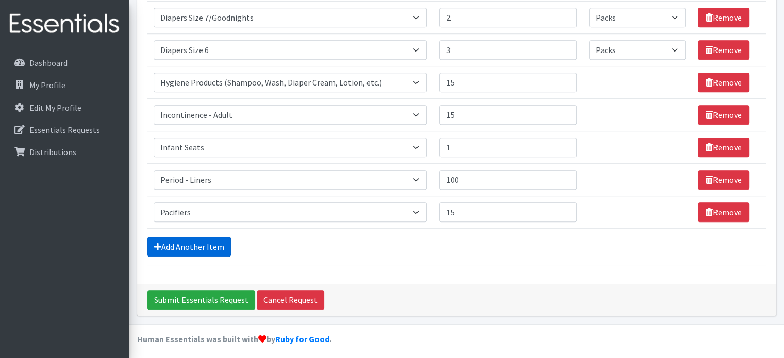
click at [180, 247] on link "Add Another Item" at bounding box center [189, 247] width 84 height 20
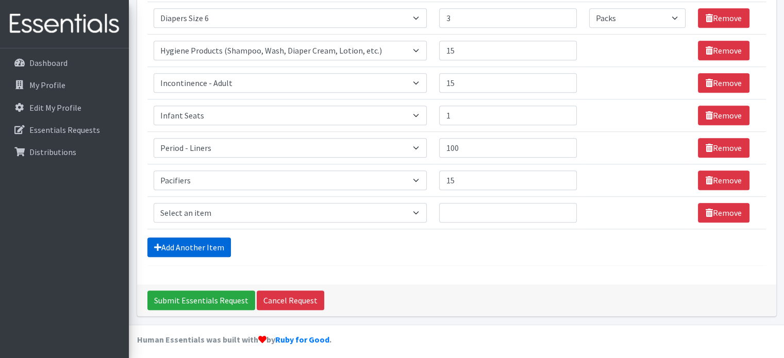
scroll to position [875, 0]
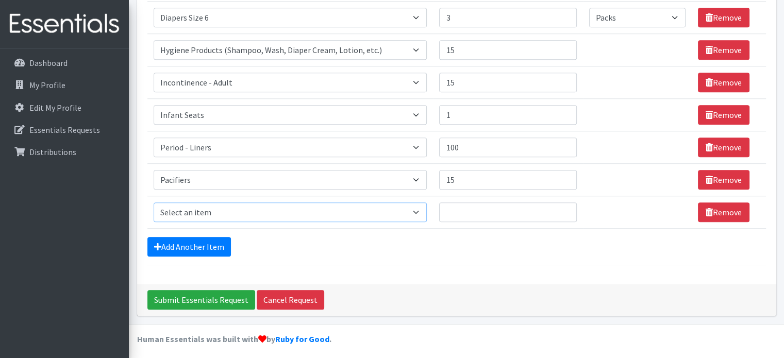
click at [419, 206] on select "Select an item # of Children this order will serve # of Individuals Living in H…" at bounding box center [291, 213] width 274 height 20
select select "5735"
click at [154, 203] on select "Select an item # of Children this order will serve # of Individuals Living in H…" at bounding box center [291, 213] width 274 height 20
click at [448, 210] on input "Quantity" at bounding box center [507, 213] width 137 height 20
type input "8"
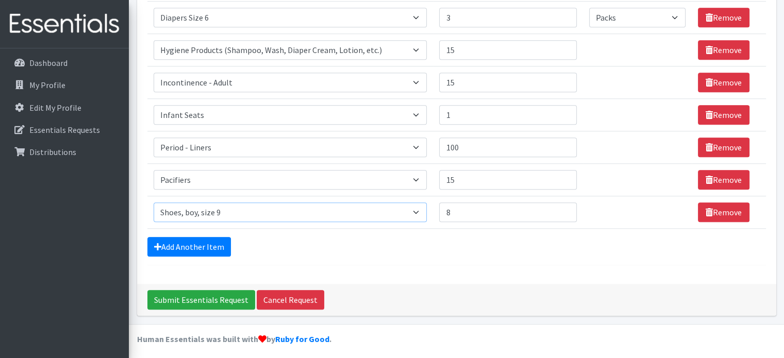
click at [420, 206] on select "Select an item # of Children this order will serve # of Individuals Living in H…" at bounding box center [291, 213] width 274 height 20
click at [154, 203] on select "Select an item # of Children this order will serve # of Individuals Living in H…" at bounding box center [291, 213] width 274 height 20
click at [419, 212] on select "Select an item # of Children this order will serve # of Individuals Living in H…" at bounding box center [291, 213] width 274 height 20
select select "5735"
click at [154, 203] on select "Select an item # of Children this order will serve # of Individuals Living in H…" at bounding box center [291, 213] width 274 height 20
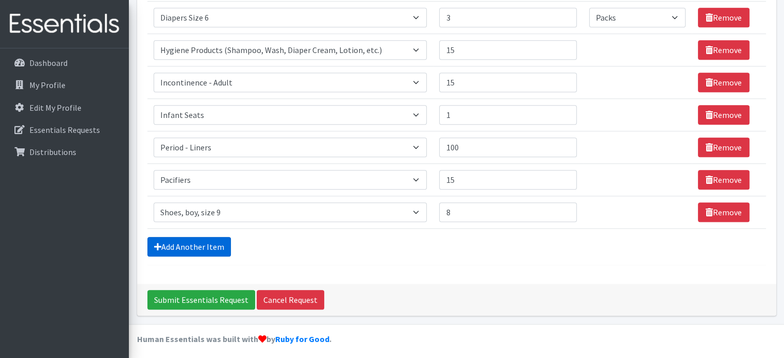
click at [220, 238] on link "Add Another Item" at bounding box center [189, 247] width 84 height 20
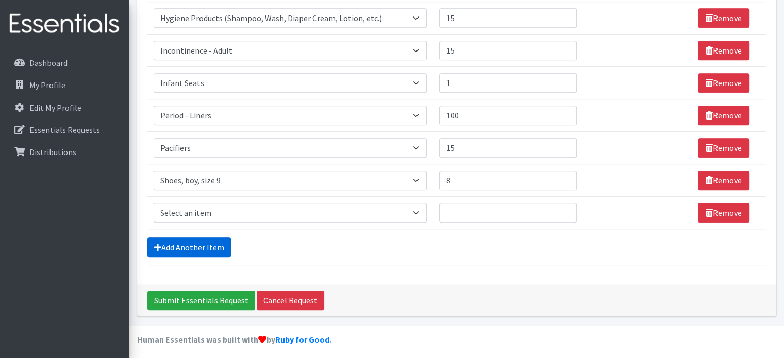
scroll to position [907, 0]
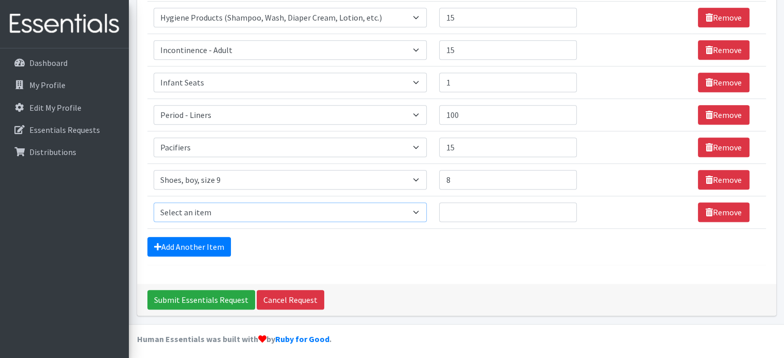
click at [419, 212] on select "Select an item # of Children this order will serve # of Individuals Living in H…" at bounding box center [291, 213] width 274 height 20
select select "5755"
click at [154, 203] on select "Select an item # of Children this order will serve # of Individuals Living in H…" at bounding box center [291, 213] width 274 height 20
click at [222, 239] on link "Add Another Item" at bounding box center [189, 247] width 84 height 20
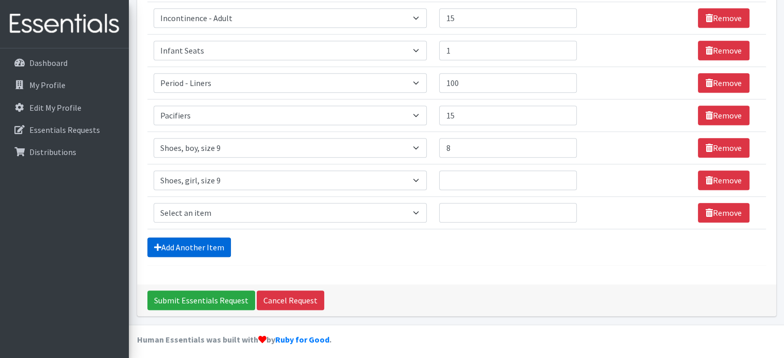
scroll to position [940, 0]
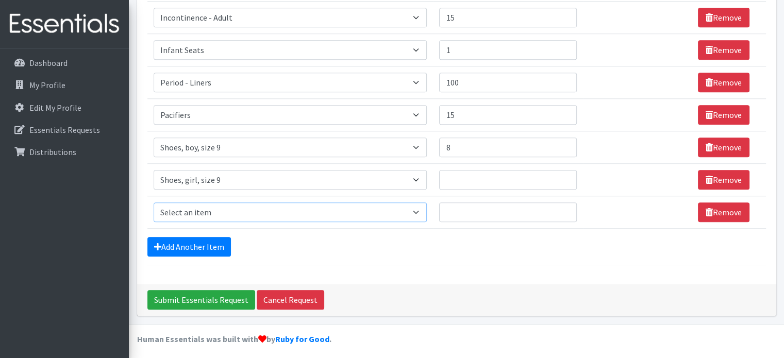
click at [421, 208] on select "Select an item # of Children this order will serve # of Individuals Living in H…" at bounding box center [291, 213] width 274 height 20
select select "5772"
click at [154, 203] on select "Select an item # of Children this order will serve # of Individuals Living in H…" at bounding box center [291, 213] width 274 height 20
click at [478, 212] on input "Quantity" at bounding box center [507, 213] width 137 height 20
type input "1500"
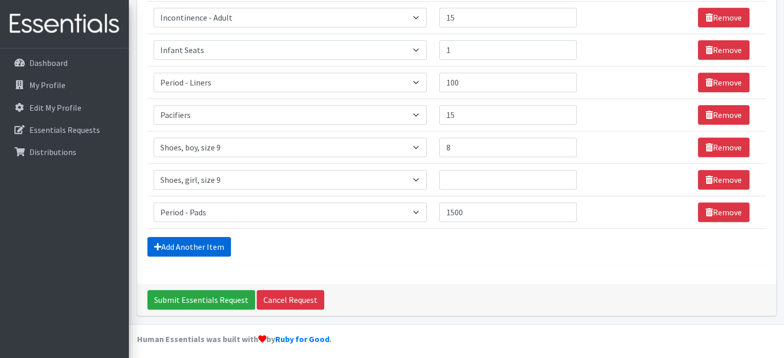
click at [221, 241] on link "Add Another Item" at bounding box center [189, 247] width 84 height 20
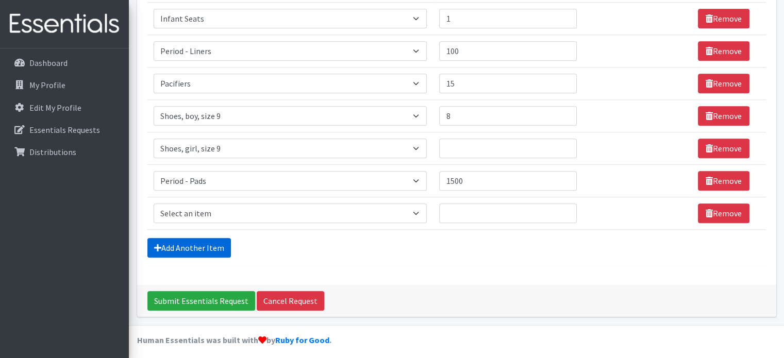
scroll to position [972, 0]
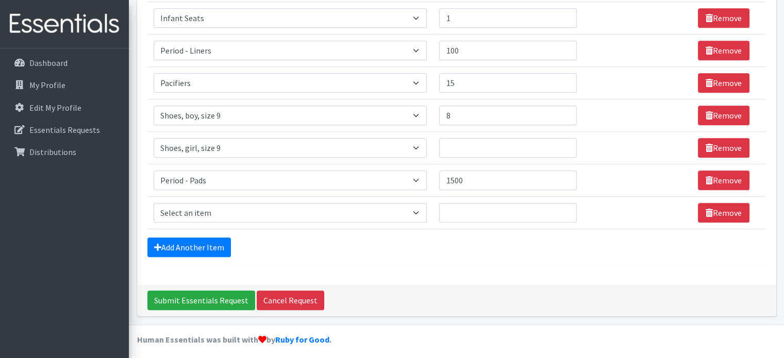
select select "1943"
click at [154, 203] on select "Select an item # of Children this order will serve # of Individuals Living in H…" at bounding box center [291, 213] width 274 height 20
click at [453, 208] on input "Quantity" at bounding box center [507, 213] width 137 height 20
type input "5"
click at [177, 249] on link "Add Another Item" at bounding box center [189, 248] width 84 height 20
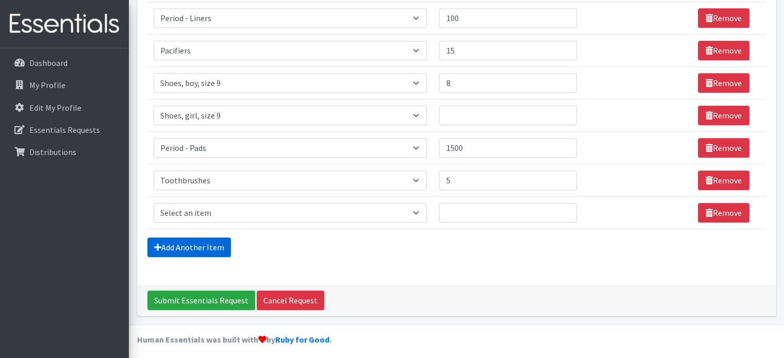
scroll to position [1004, 0]
click at [418, 208] on select "Select an item # of Children this order will serve # of Individuals Living in H…" at bounding box center [291, 213] width 274 height 20
click at [154, 203] on select "Select an item # of Children this order will serve # of Individuals Living in H…" at bounding box center [291, 213] width 274 height 20
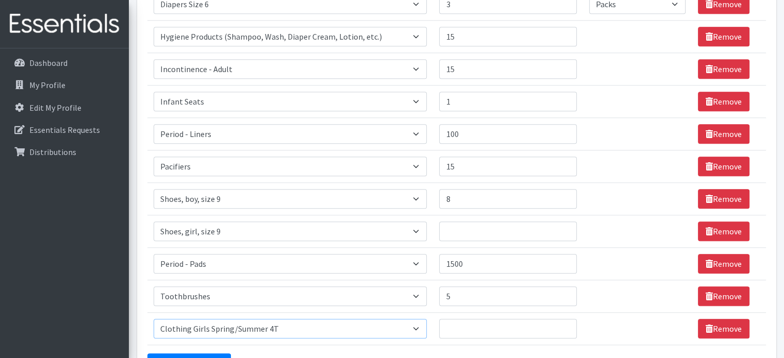
click at [417, 321] on select "Select an item # of Children this order will serve # of Individuals Living in H…" at bounding box center [291, 329] width 274 height 20
select select "1944"
click at [154, 319] on select "Select an item # of Children this order will serve # of Individuals Living in H…" at bounding box center [291, 329] width 274 height 20
click at [456, 328] on input "Quantity" at bounding box center [507, 329] width 137 height 20
type input "10"
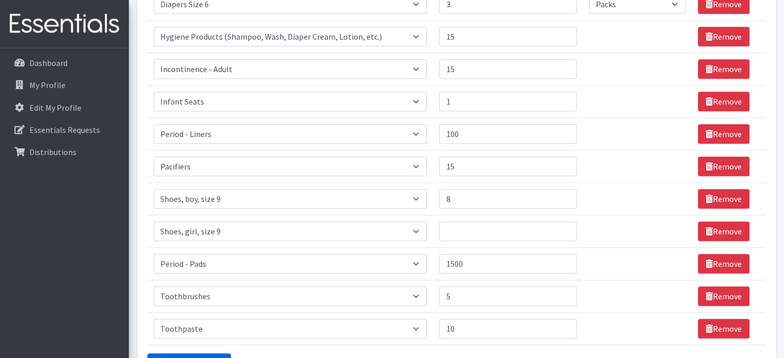
click at [217, 354] on link "Add Another Item" at bounding box center [189, 364] width 84 height 20
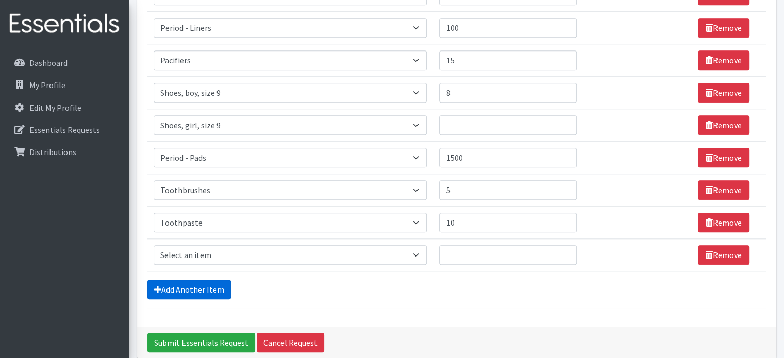
scroll to position [1037, 0]
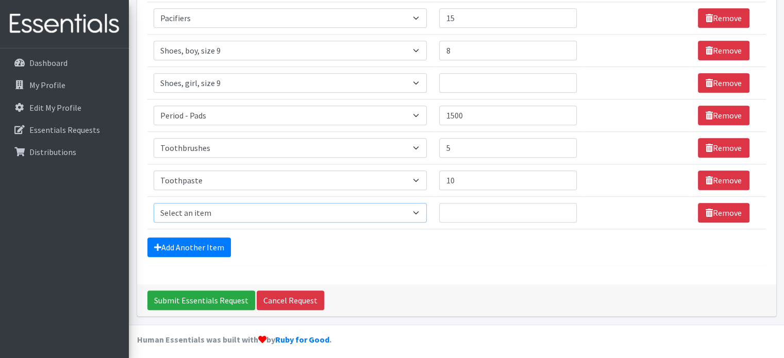
click at [419, 208] on select "Select an item # of Children this order will serve # of Individuals Living in H…" at bounding box center [291, 213] width 274 height 20
select select "1929"
click at [154, 203] on select "Select an item # of Children this order will serve # of Individuals Living in H…" at bounding box center [291, 213] width 274 height 20
click at [460, 216] on input "Quantity" at bounding box center [507, 213] width 137 height 20
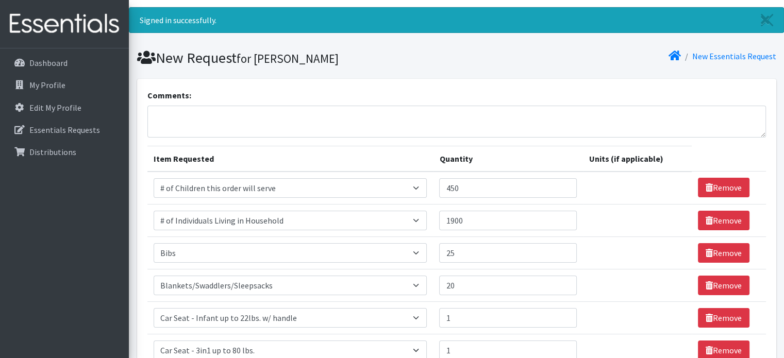
scroll to position [0, 0]
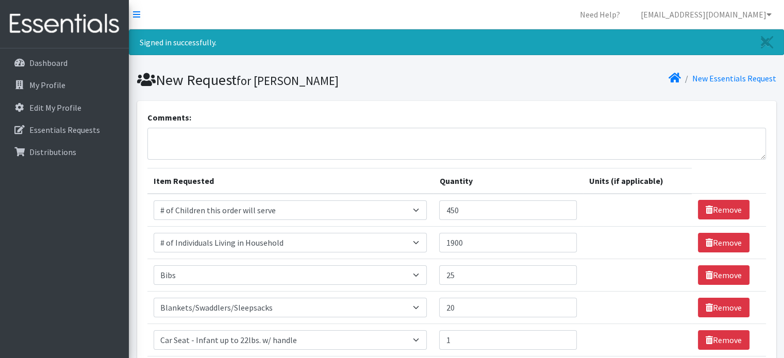
type input "200"
click at [210, 140] on textarea "Comments:" at bounding box center [456, 144] width 619 height 32
click at [210, 140] on textarea "I" at bounding box center [456, 144] width 619 height 32
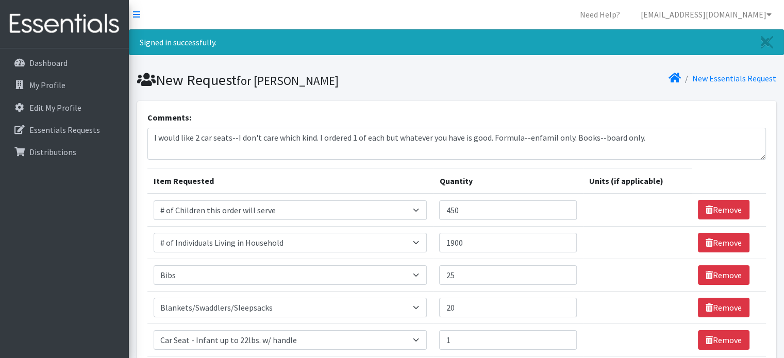
click at [262, 120] on div "Comments: I would like 2 car seats--I don't care which kind. I ordered 1 of eac…" at bounding box center [456, 135] width 619 height 48
click at [658, 139] on textarea "I would like 2 car seats--I don't care which kind. I ordered 1 of each but what…" at bounding box center [456, 144] width 619 height 32
click at [276, 147] on textarea "I would like 2 car seats--I don't care which kind. I ordered 1 of each but what…" at bounding box center [456, 144] width 619 height 32
click at [449, 148] on textarea "I would like 2 car seats--I don't care which kind. I ordered 1 of each but what…" at bounding box center [456, 144] width 619 height 32
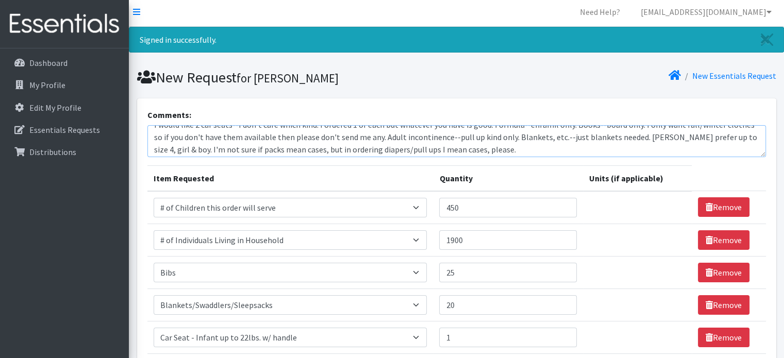
scroll to position [12, 0]
click at [401, 147] on textarea "I would like 2 car seats--I don't care which kind. I ordered 1 of each but what…" at bounding box center [456, 141] width 619 height 32
click at [471, 146] on textarea "I would like 2 car seats--I don't care which kind. I ordered 1 of each but what…" at bounding box center [456, 141] width 619 height 32
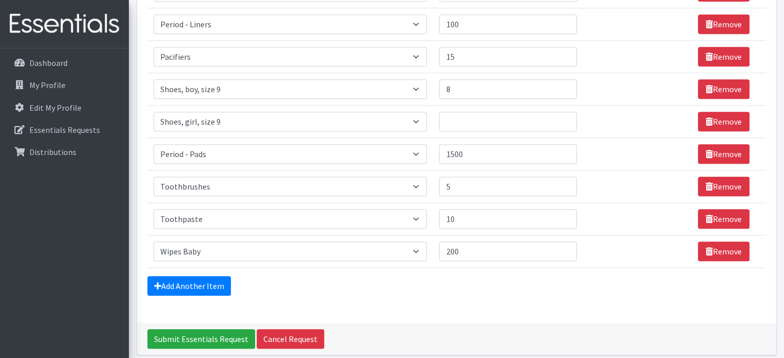
scroll to position [1000, 0]
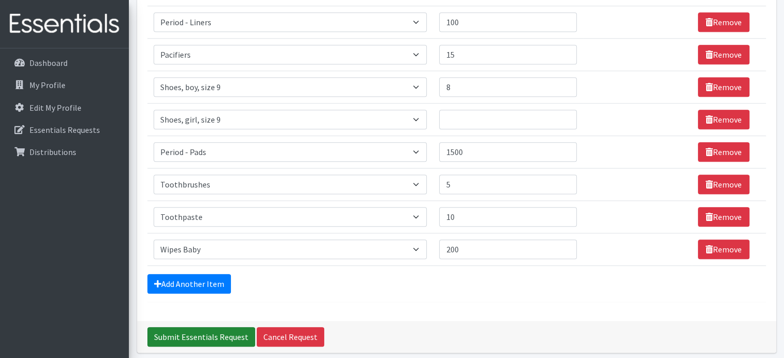
type textarea "I would like 2 car seats--I don't care which kind. I ordered 1 of each but what…"
click at [203, 327] on input "Submit Essentials Request" at bounding box center [201, 337] width 108 height 20
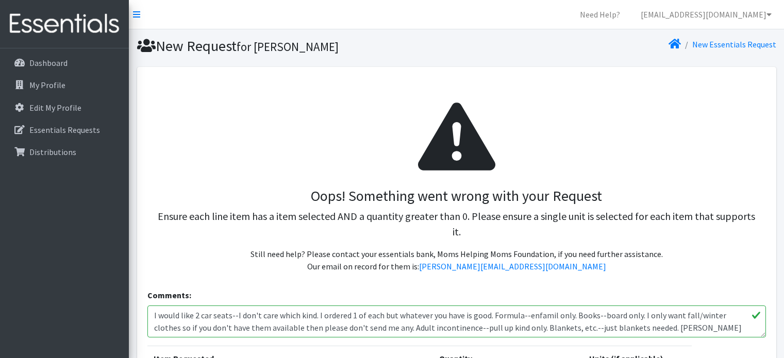
select select "Pack"
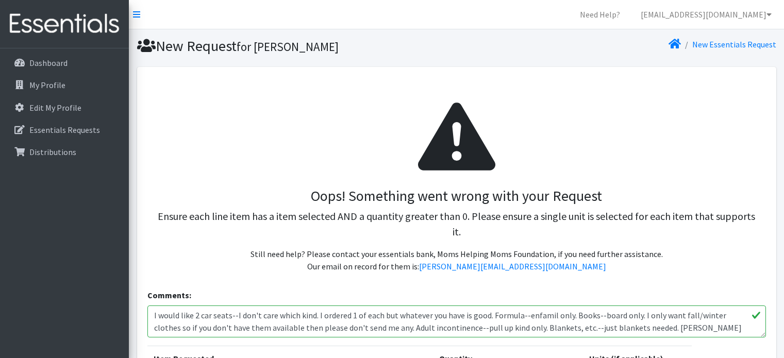
select select "Pack"
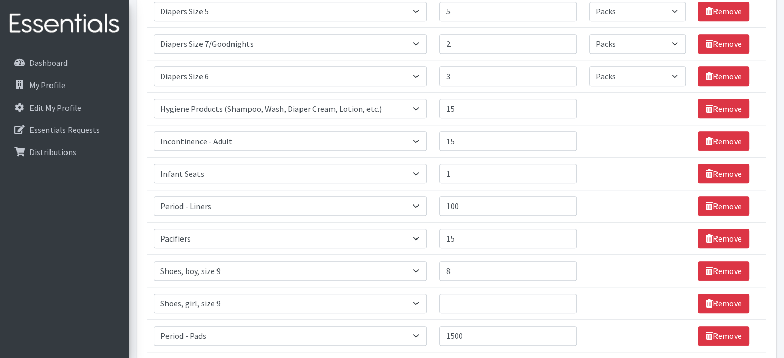
scroll to position [1005, 0]
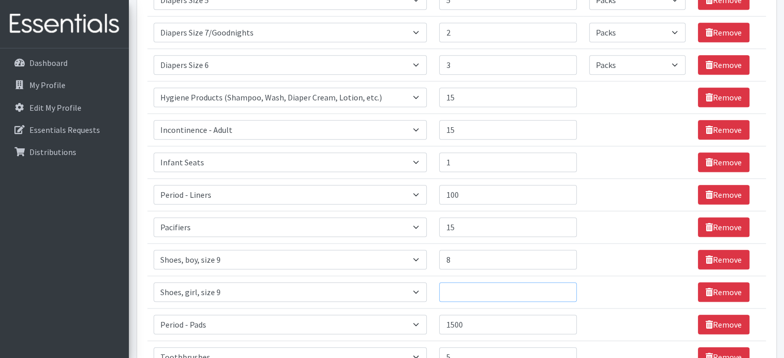
click at [458, 283] on input "Quantity" at bounding box center [507, 293] width 137 height 20
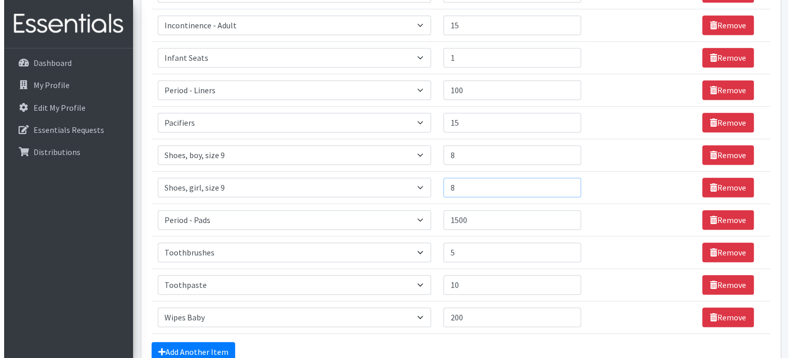
scroll to position [1182, 0]
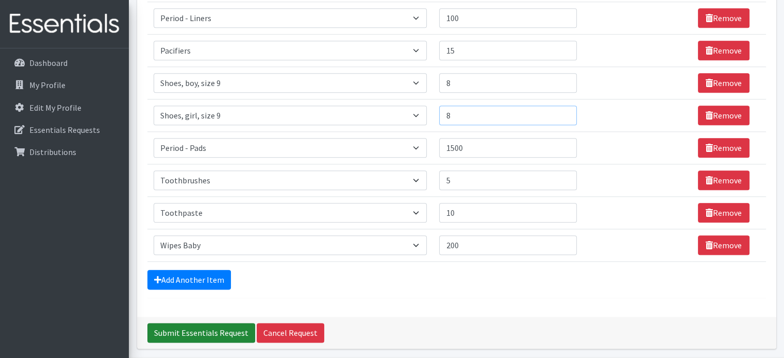
type input "8"
click at [219, 323] on input "Submit Essentials Request" at bounding box center [201, 333] width 108 height 20
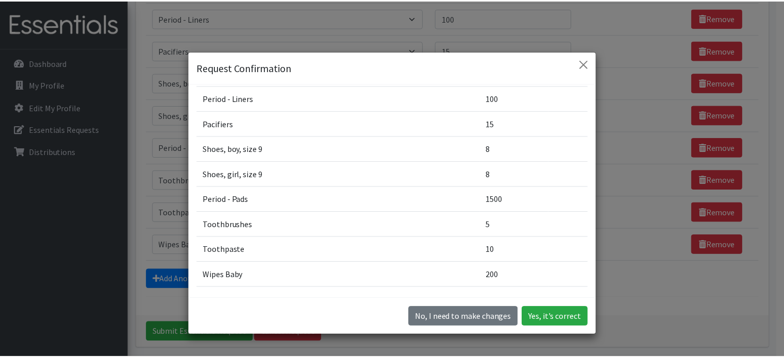
scroll to position [702, 0]
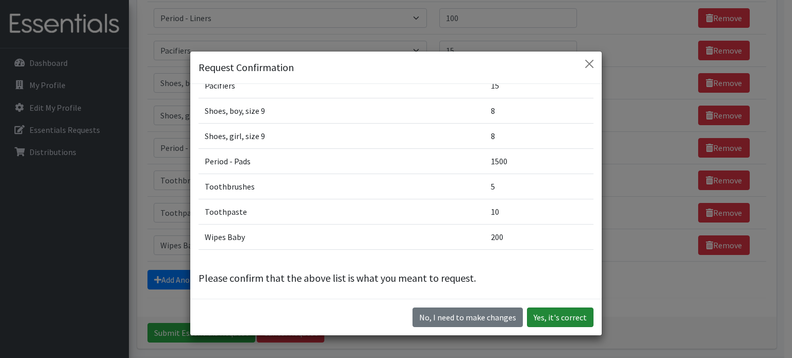
click at [559, 317] on button "Yes, it's correct" at bounding box center [560, 318] width 67 height 20
